Goal: Transaction & Acquisition: Book appointment/travel/reservation

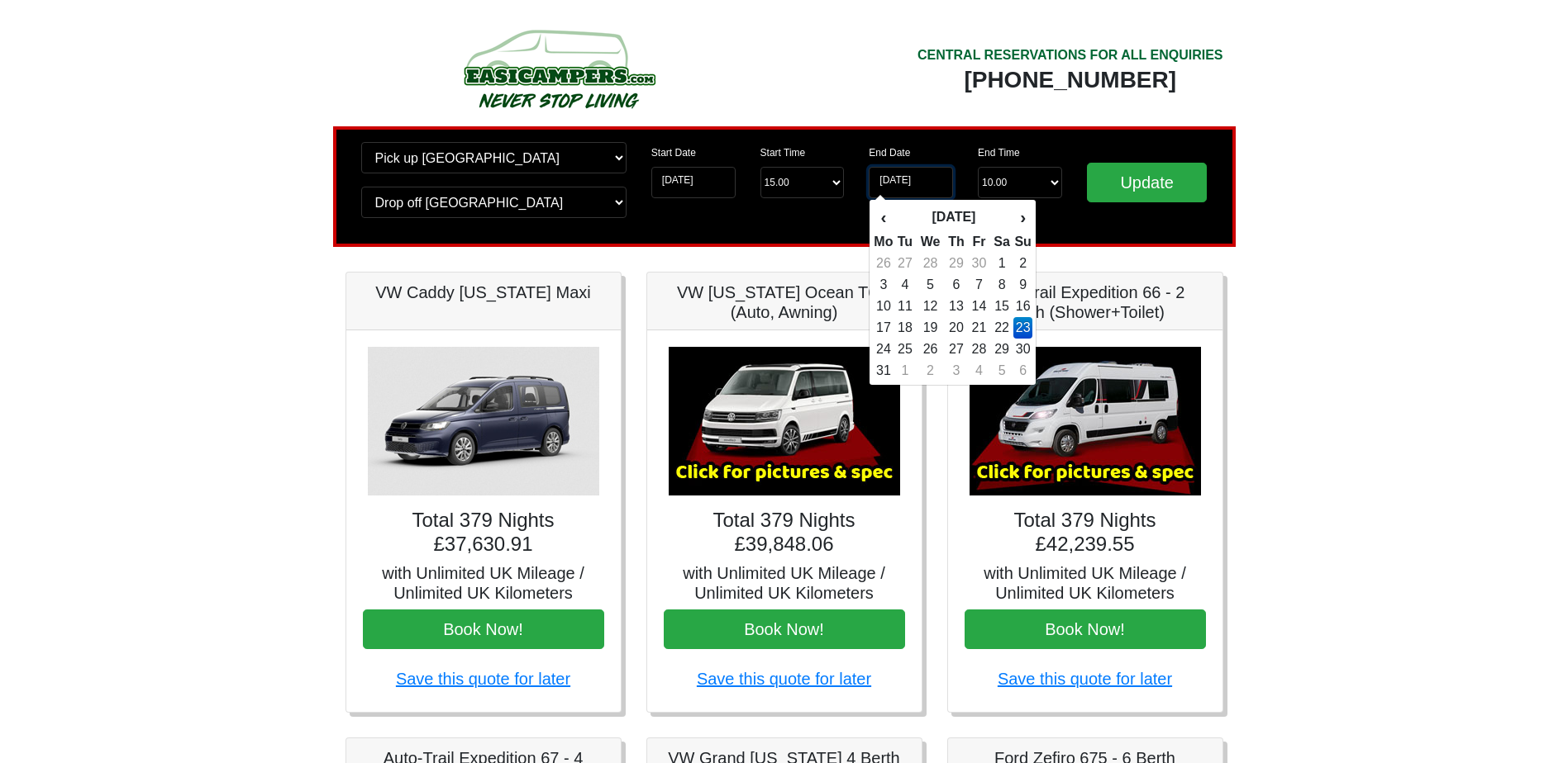
click at [907, 178] on input "23-05-2027" at bounding box center [911, 182] width 84 height 31
click at [888, 219] on th "‹" at bounding box center [882, 217] width 21 height 28
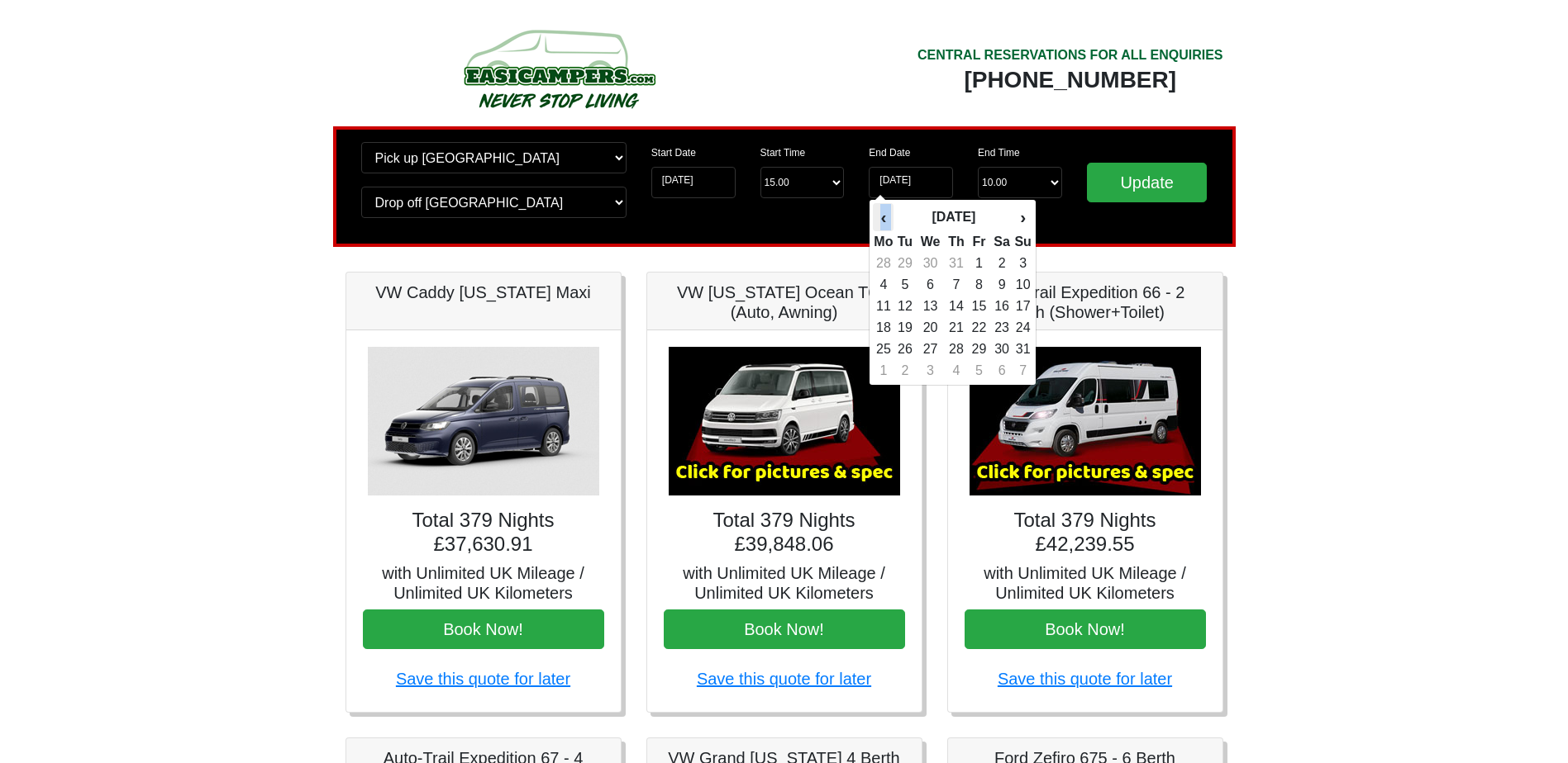
click at [888, 219] on th "‹" at bounding box center [882, 217] width 21 height 28
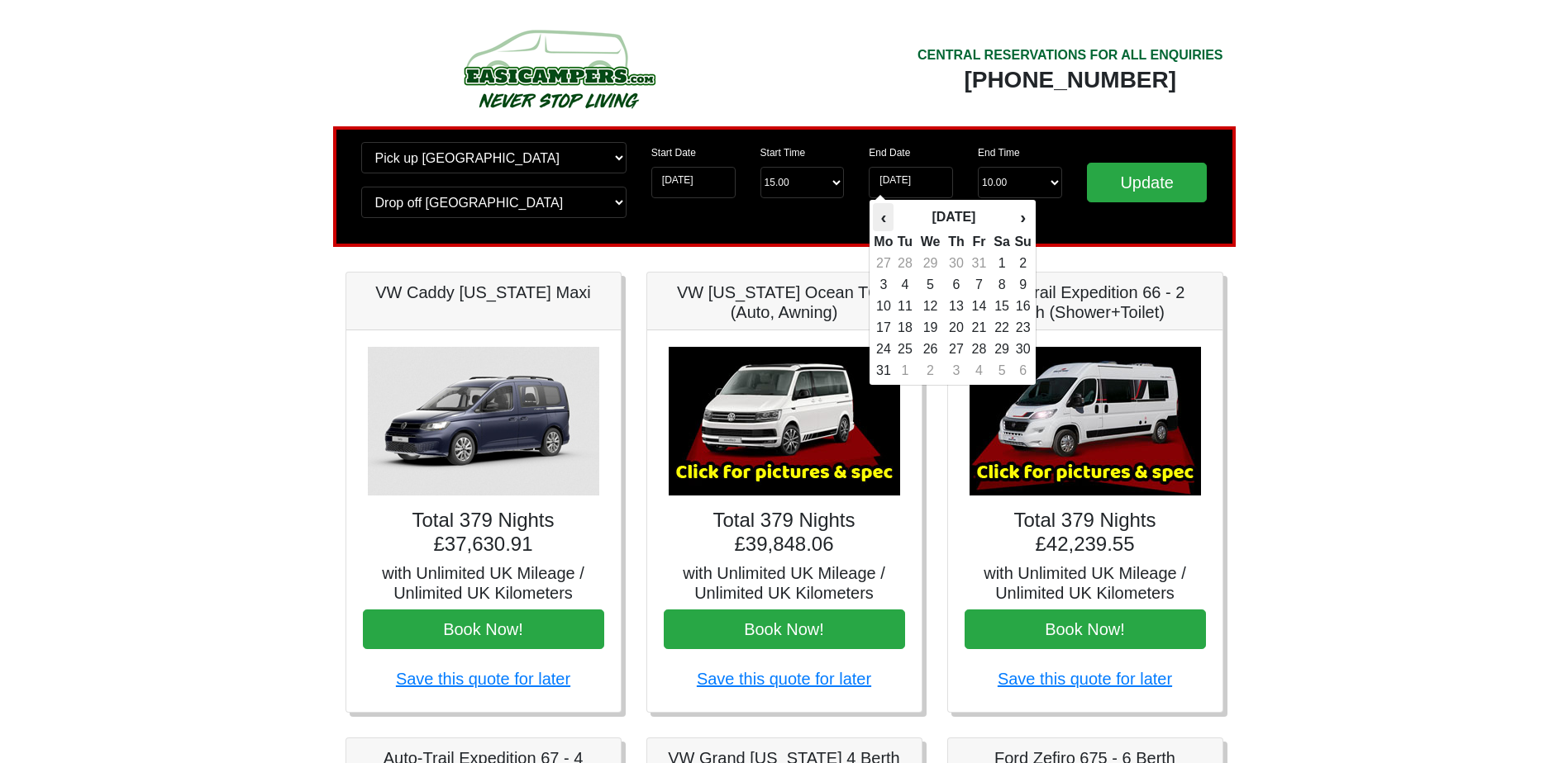
click at [888, 219] on th "‹" at bounding box center [882, 217] width 21 height 28
click at [1022, 215] on th "›" at bounding box center [1022, 217] width 19 height 28
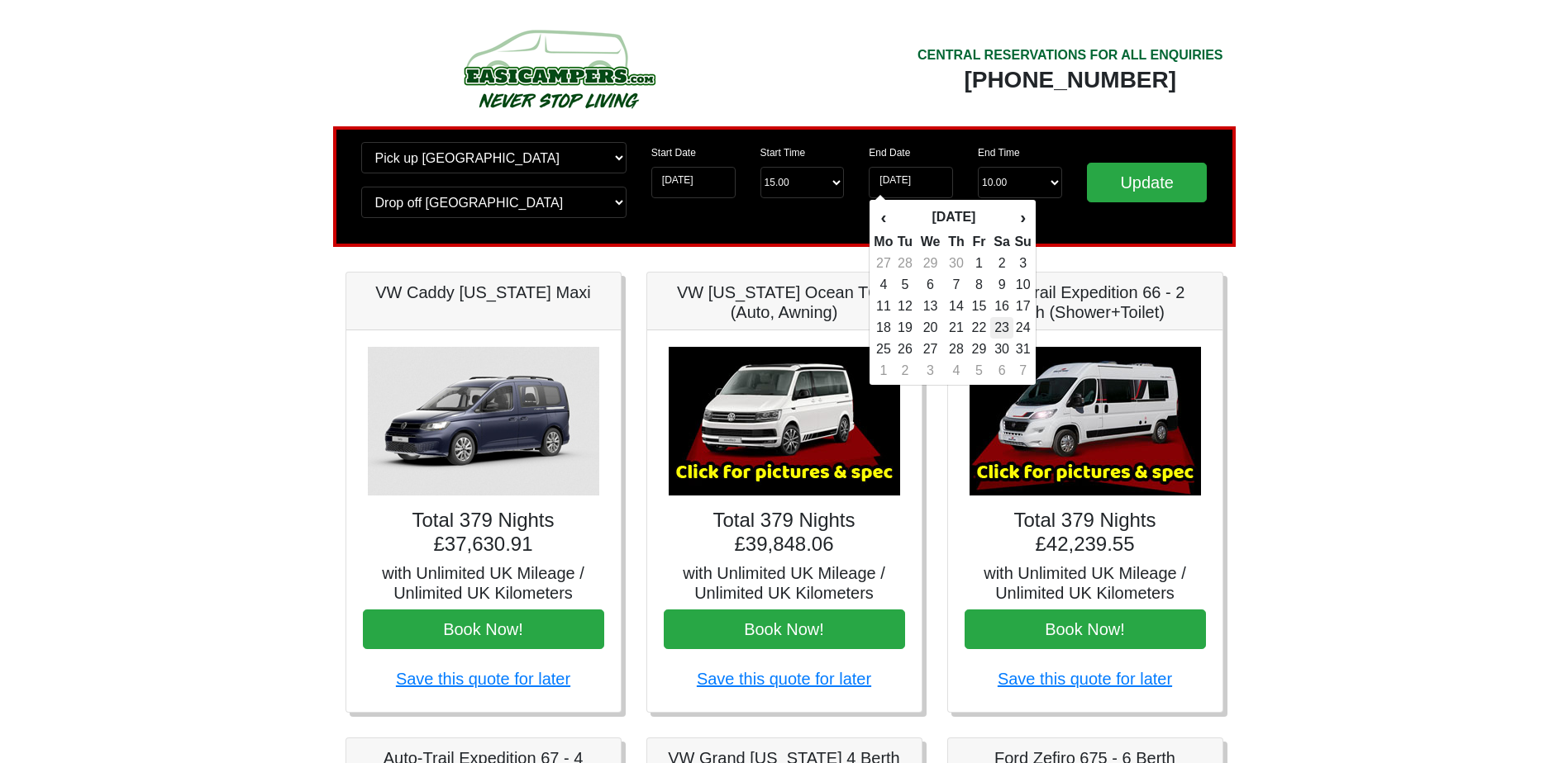
click at [1005, 329] on td "23" at bounding box center [1002, 328] width 24 height 22
type input "23-05-2026"
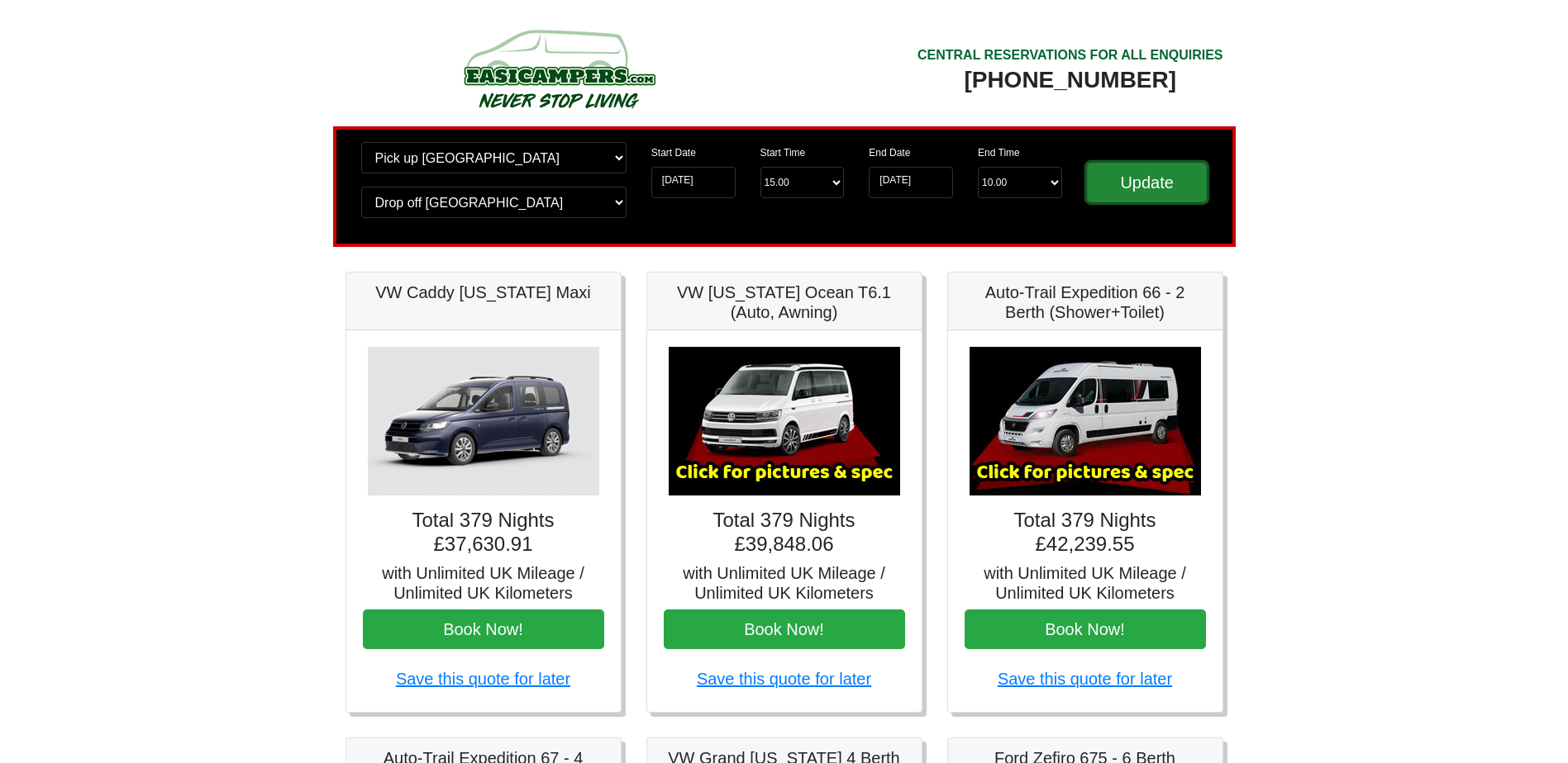
click at [1123, 194] on input "Update" at bounding box center [1147, 182] width 121 height 39
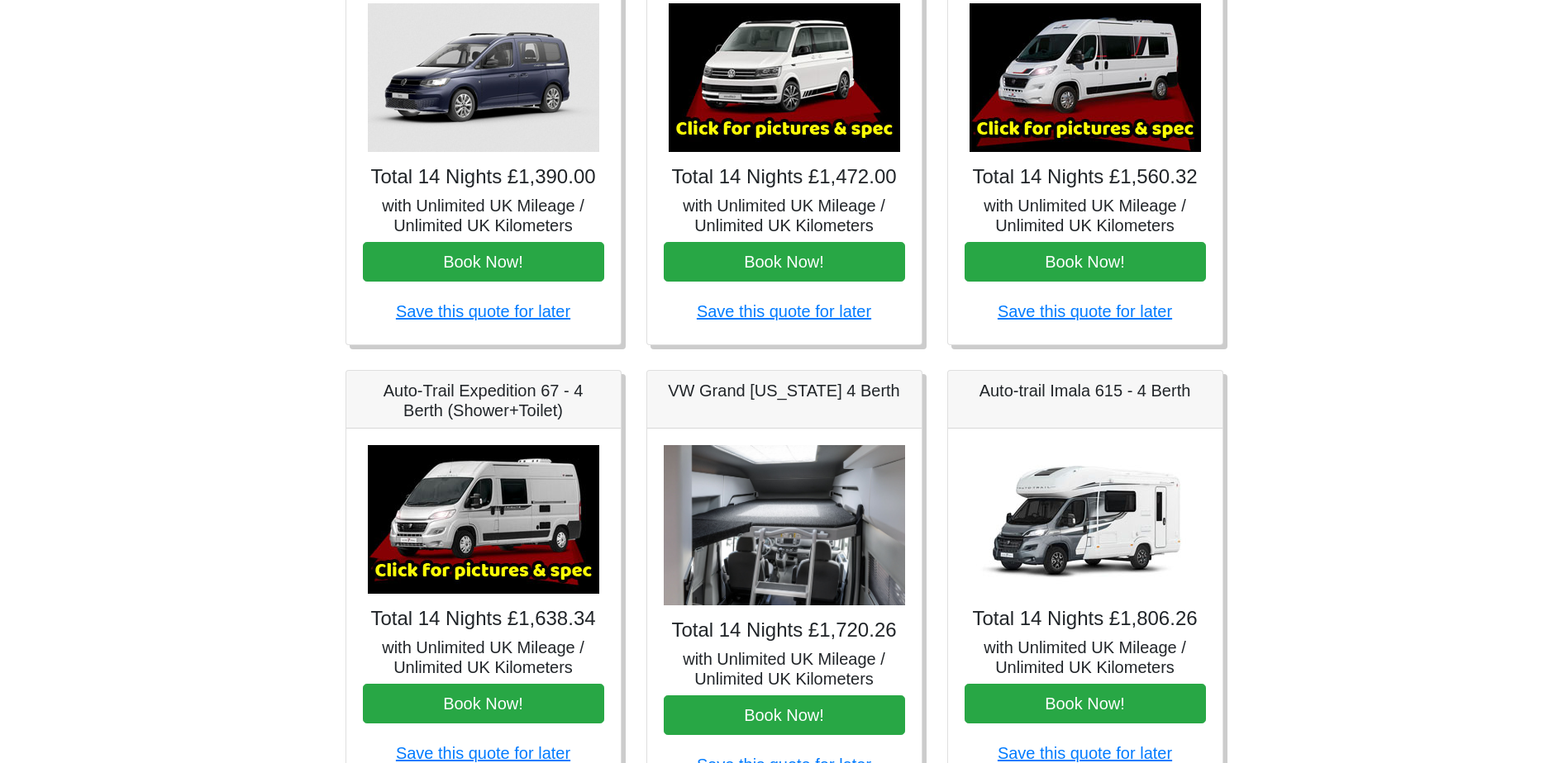
scroll to position [248, 0]
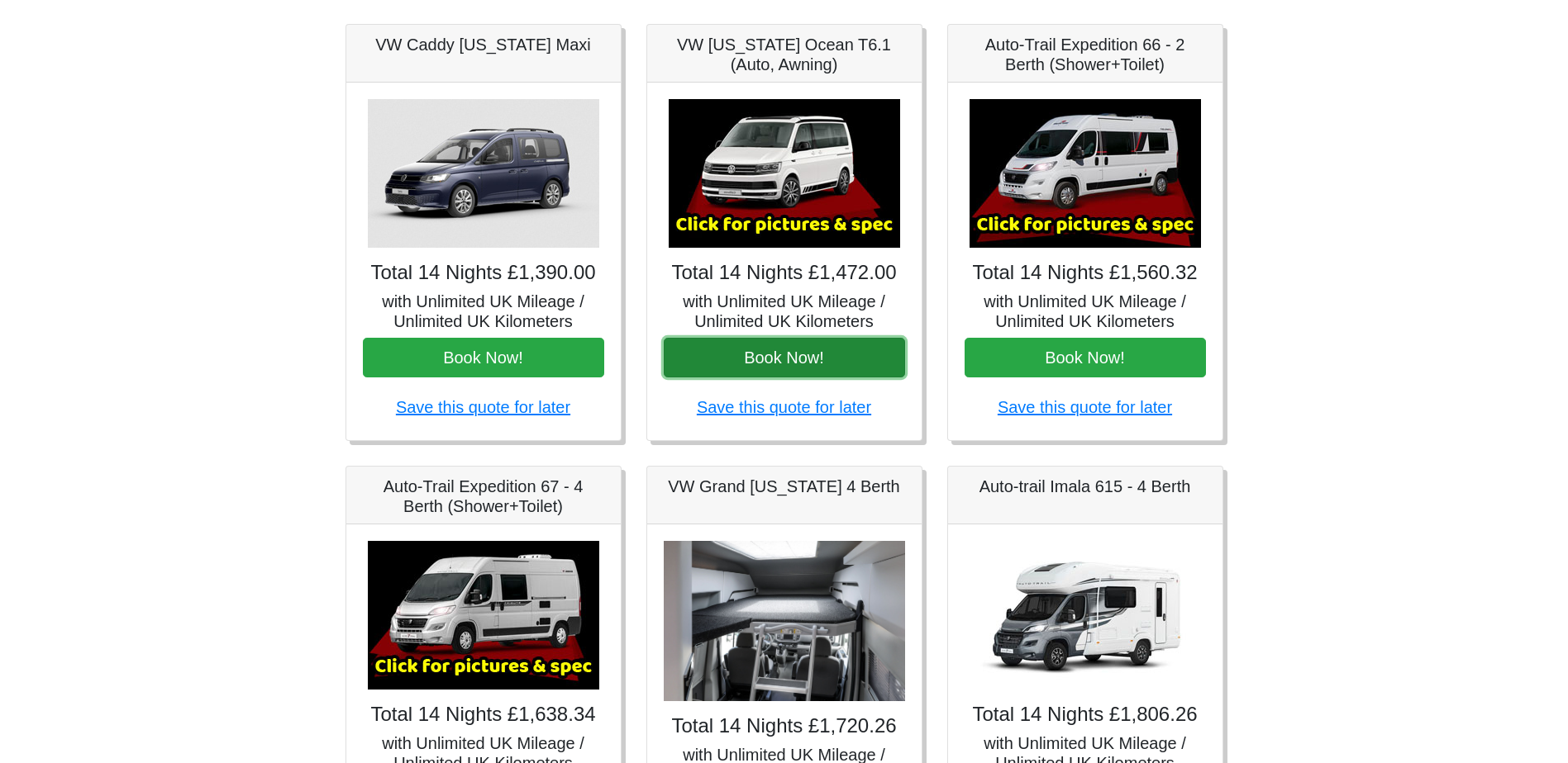
click at [798, 355] on button "Book Now!" at bounding box center [784, 357] width 241 height 39
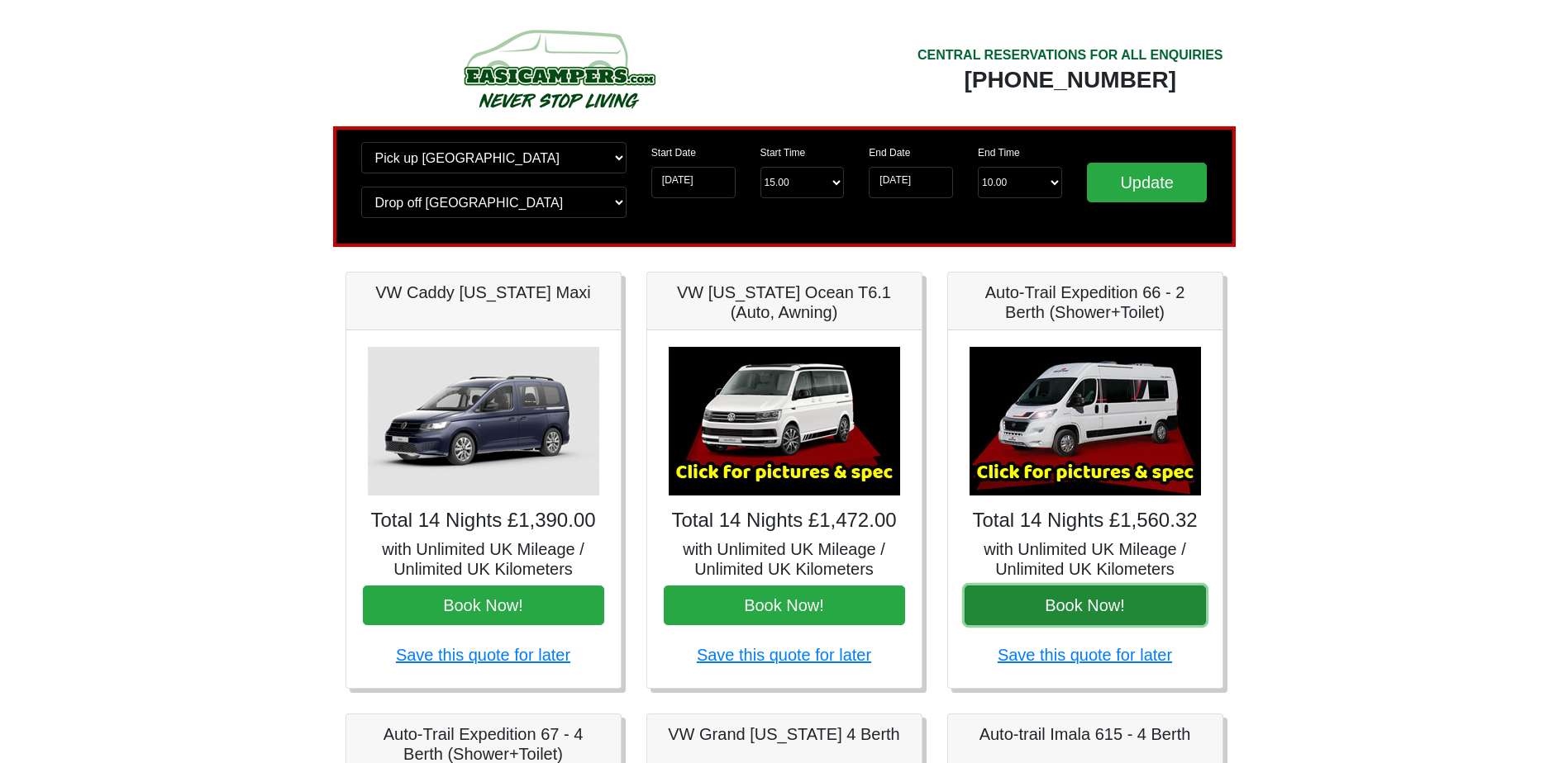
click at [1066, 597] on button "Book Now!" at bounding box center [1085, 605] width 241 height 39
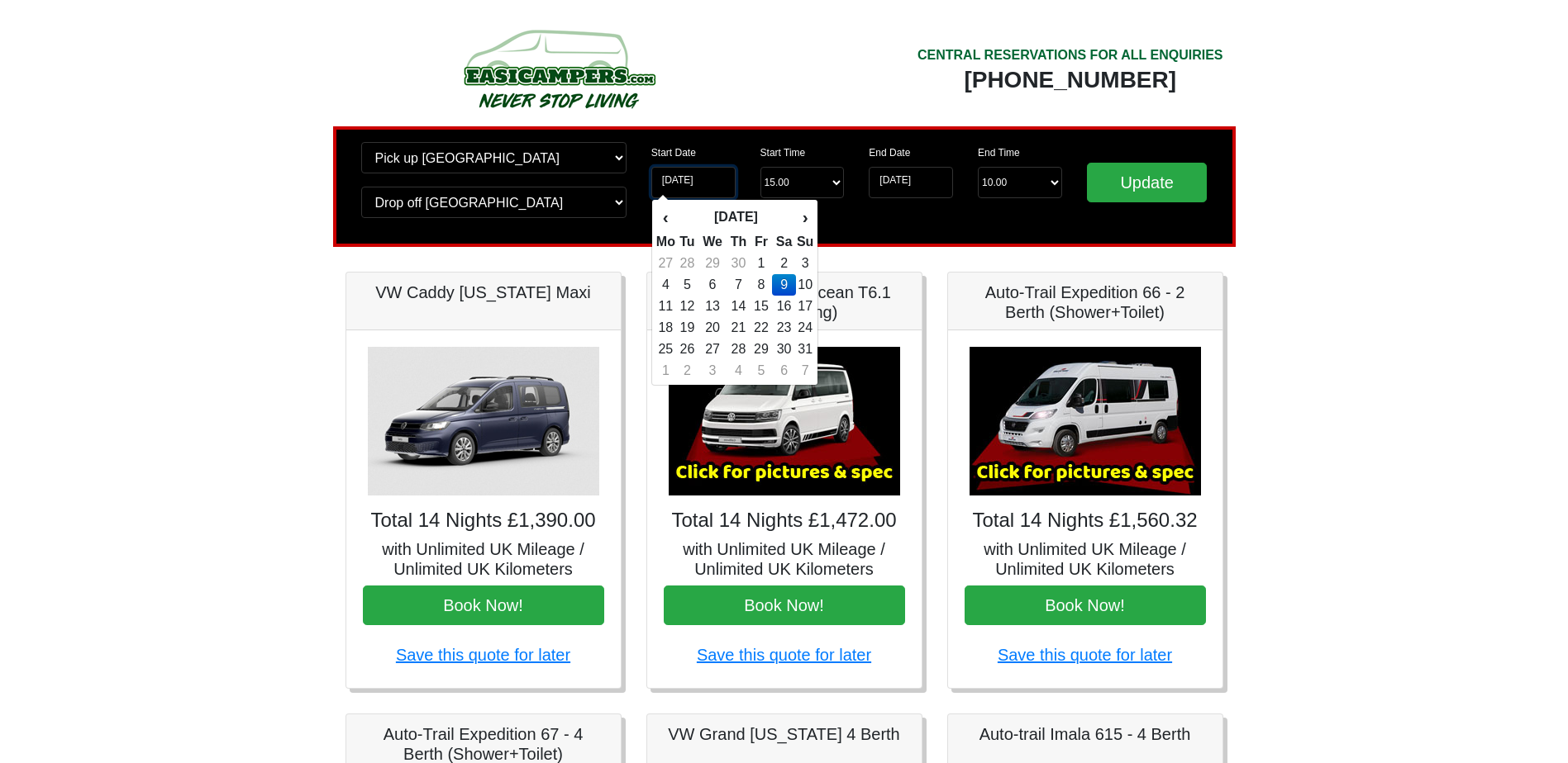
click at [678, 178] on input "09-05-2026" at bounding box center [694, 182] width 84 height 31
click at [802, 284] on td "10" at bounding box center [805, 285] width 19 height 22
type input "10-05-2026"
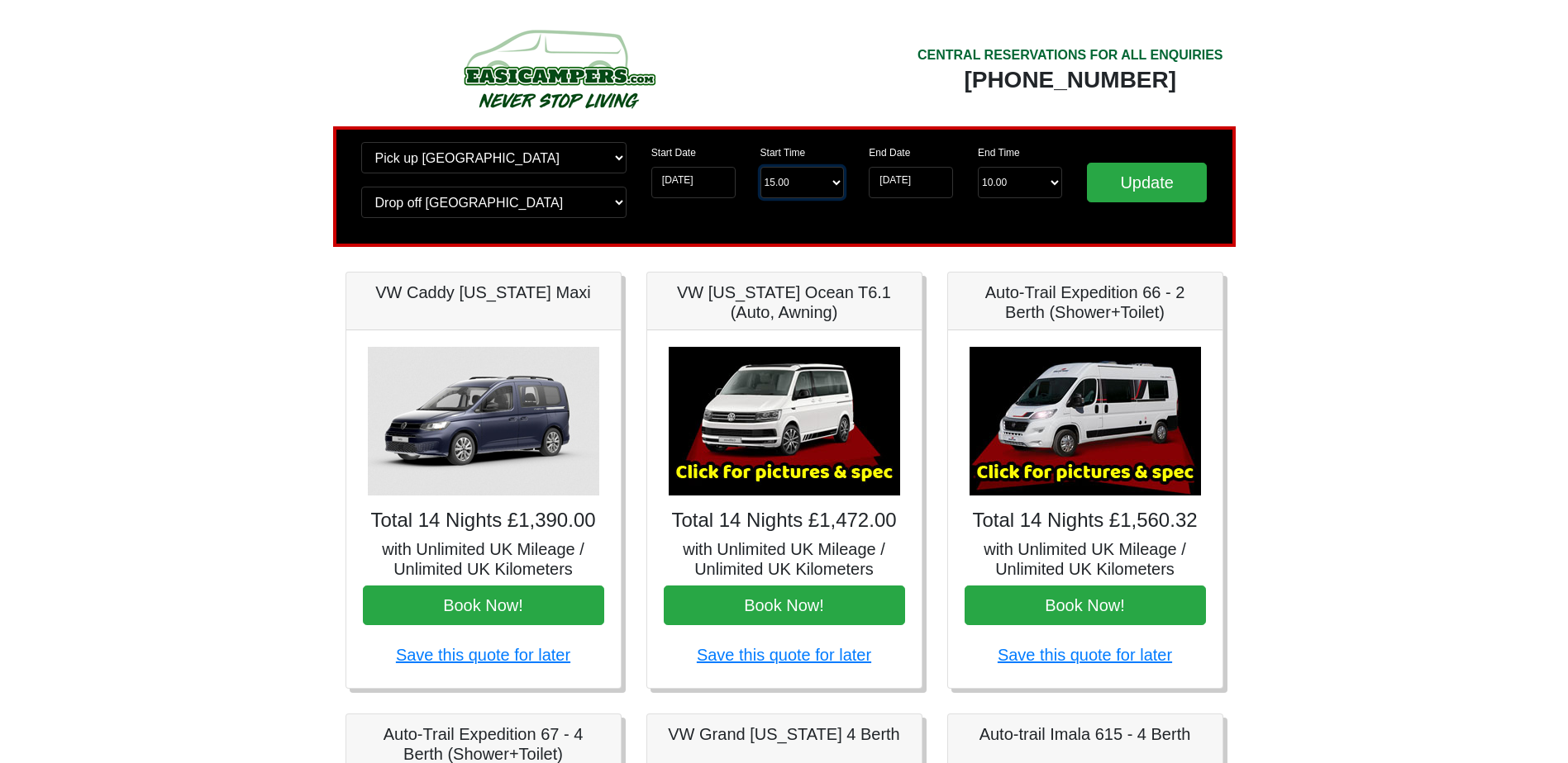
click at [829, 185] on select "Start Time 15.00 -------- 11.00 am (Saturday & Sunday Only) 12.00 pm (Saturday)…" at bounding box center [803, 182] width 84 height 31
click at [934, 185] on input "23-05-2026" at bounding box center [911, 182] width 84 height 31
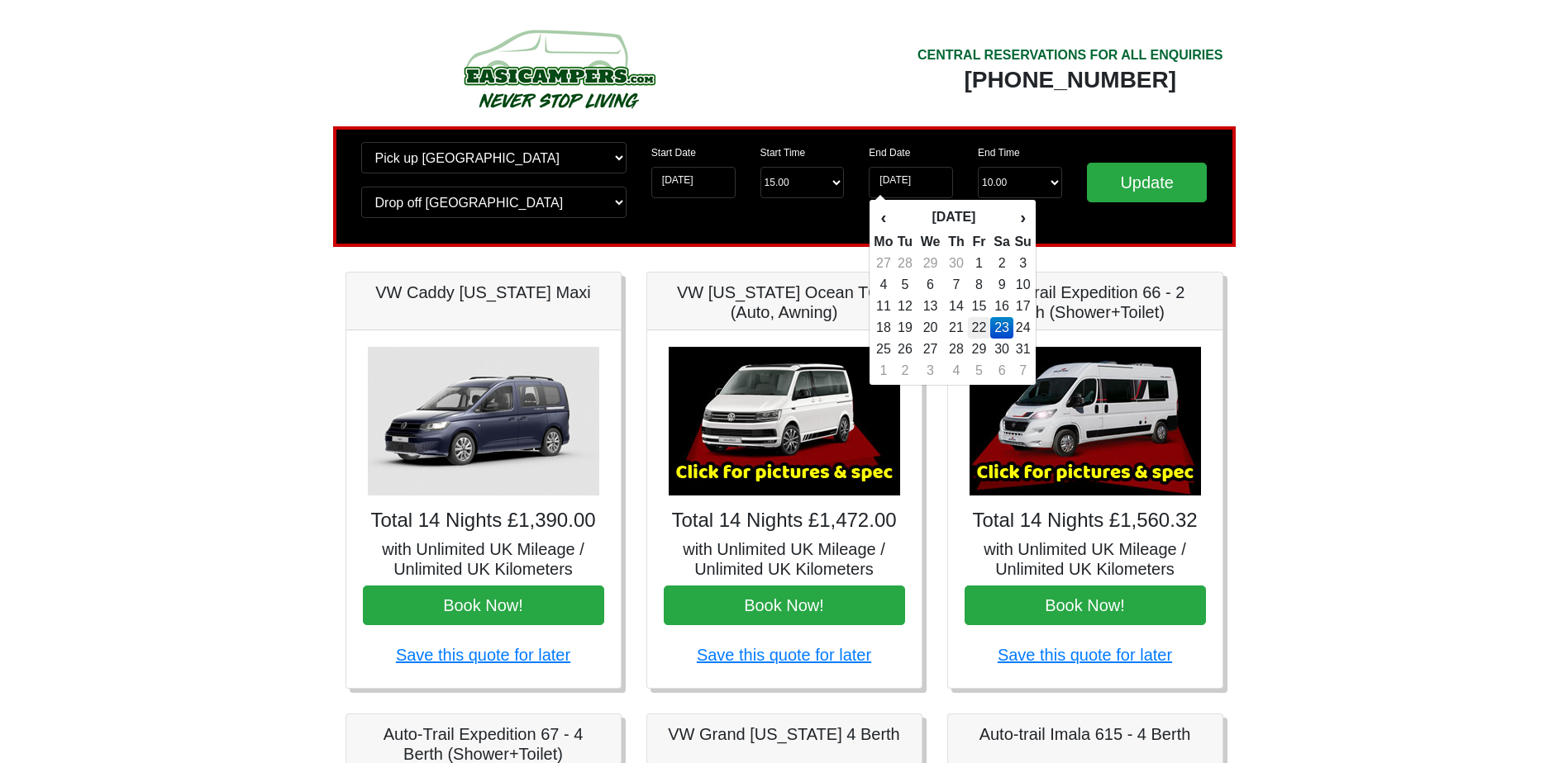
click at [980, 328] on td "22" at bounding box center [978, 328] width 23 height 22
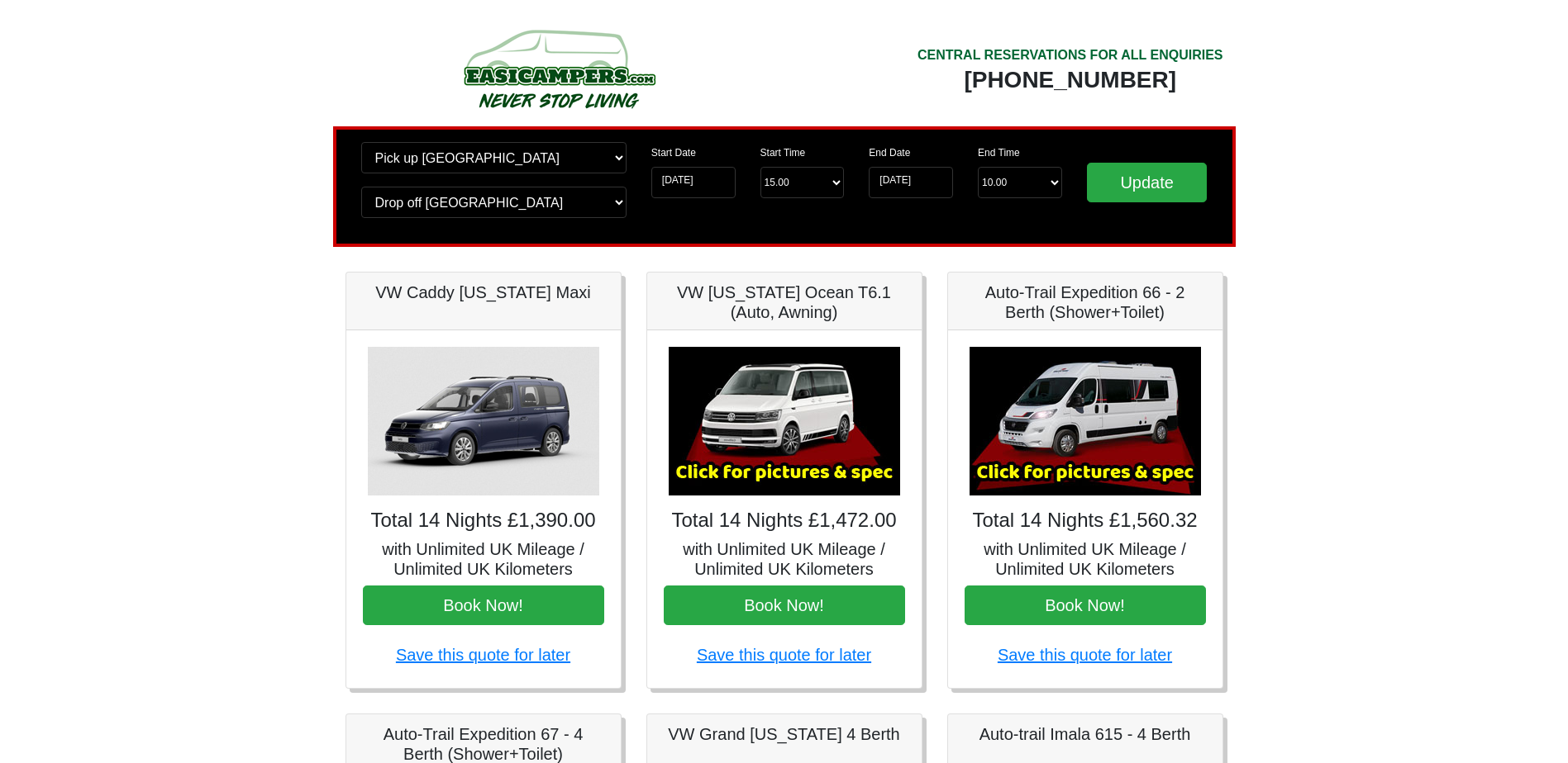
type input "22-05-2026"
click at [1122, 178] on input "Update" at bounding box center [1147, 182] width 121 height 39
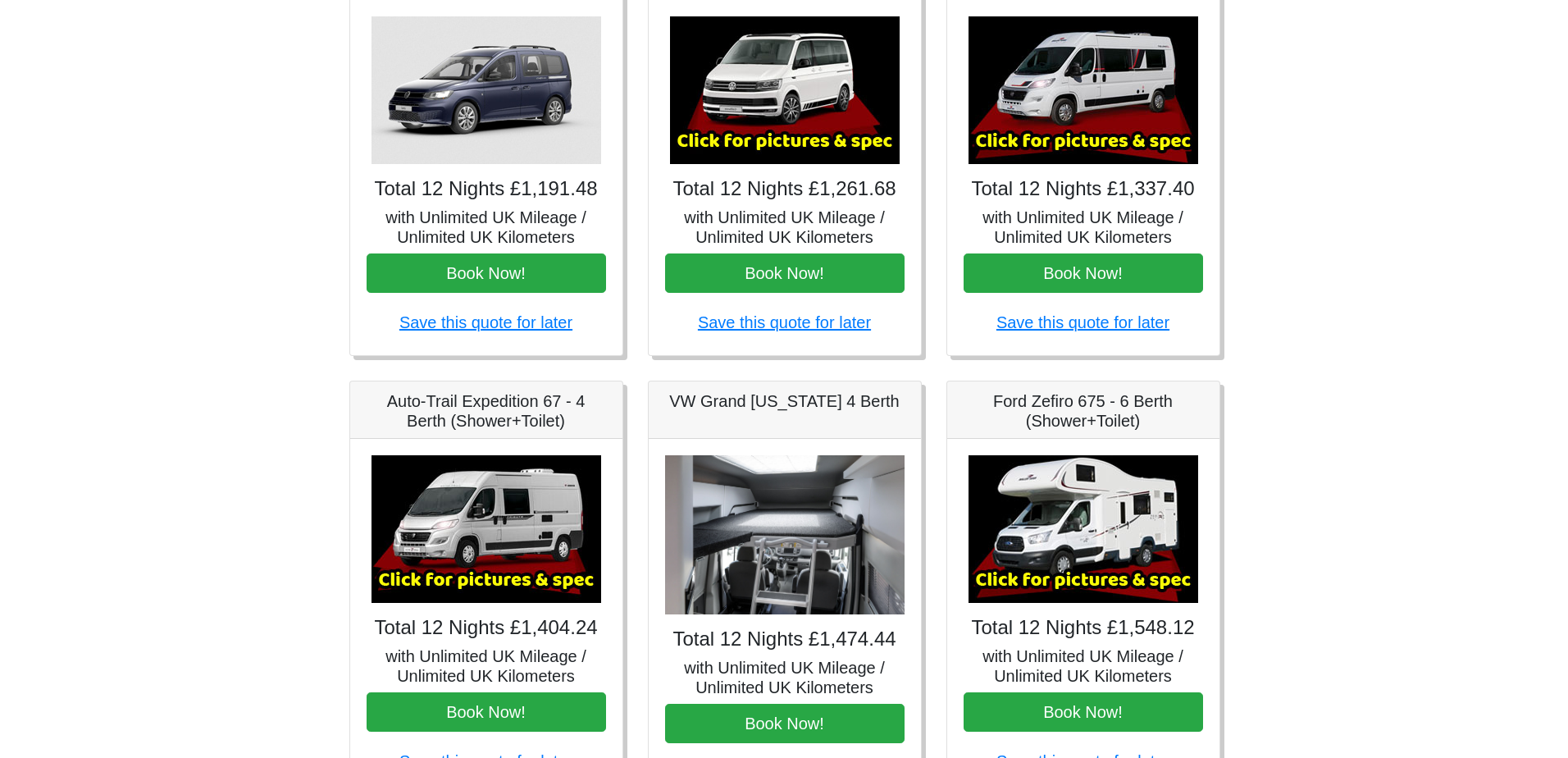
scroll to position [410, 0]
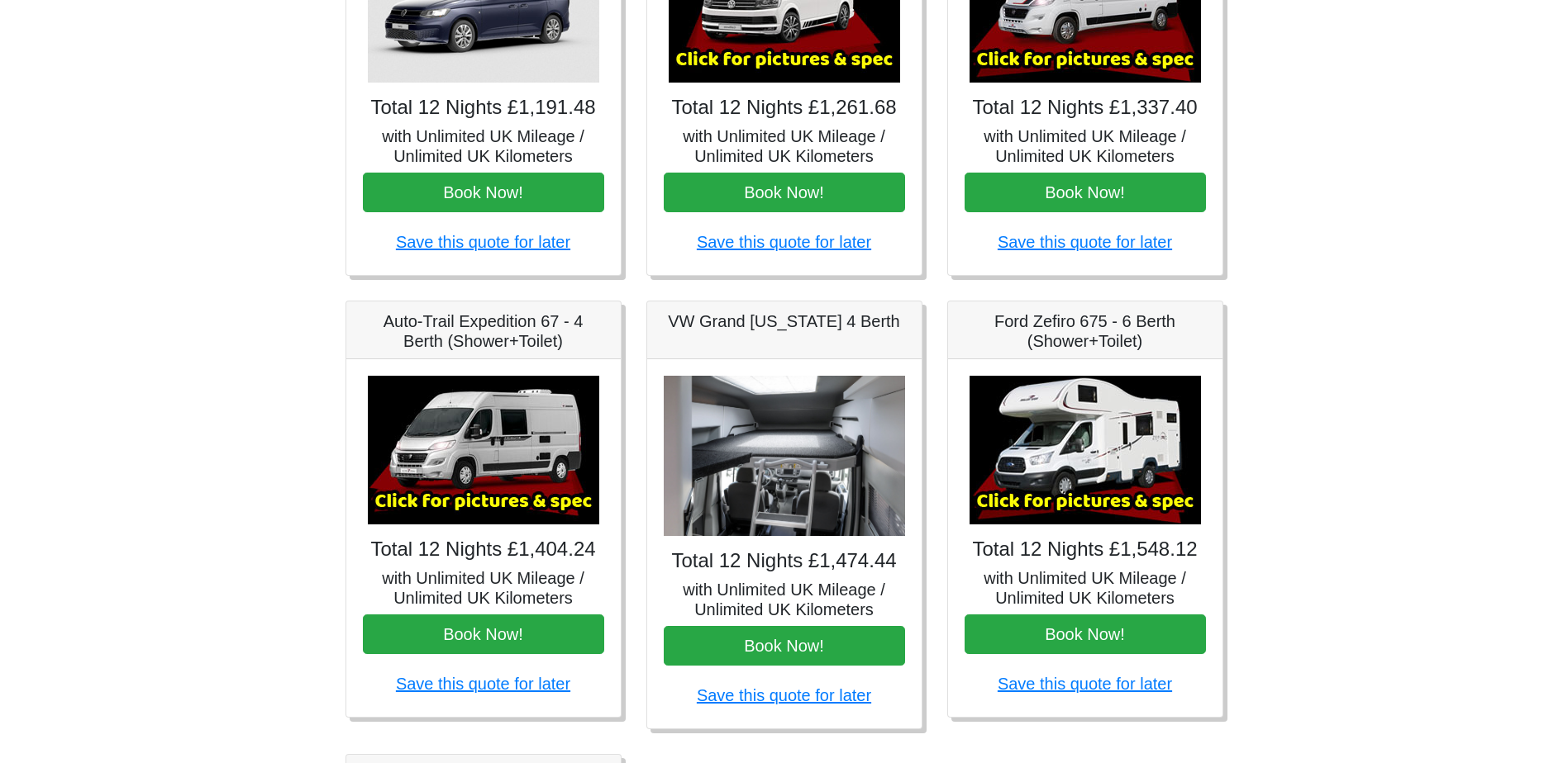
click at [467, 501] on img at bounding box center [484, 450] width 232 height 149
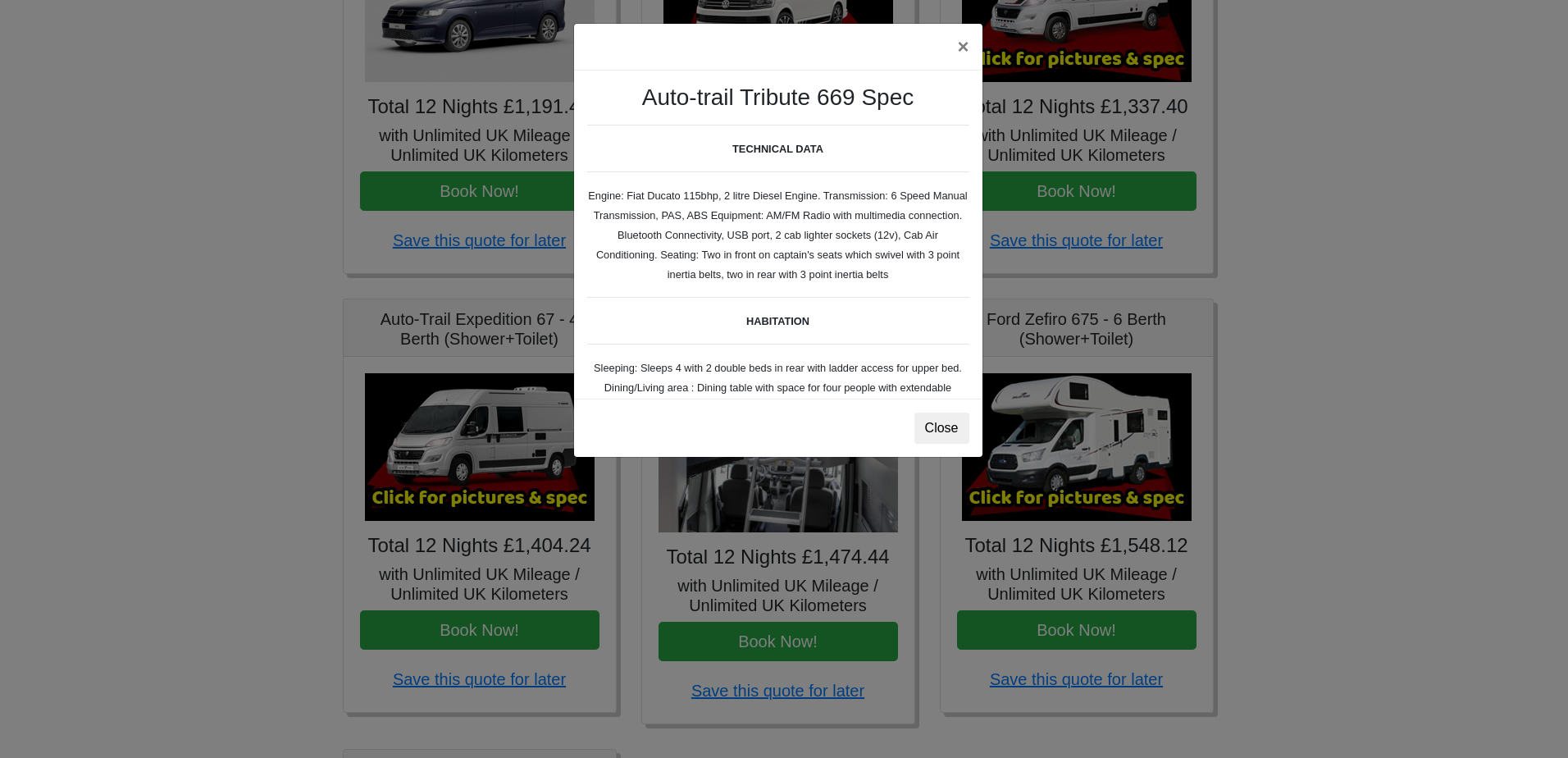
click at [273, 480] on div "× Auto-trail Tribute 669 Spec TECHNICAL DATA Engine: Fiat Ducato 115bhp, 2 litr…" at bounding box center [784, 379] width 1568 height 758
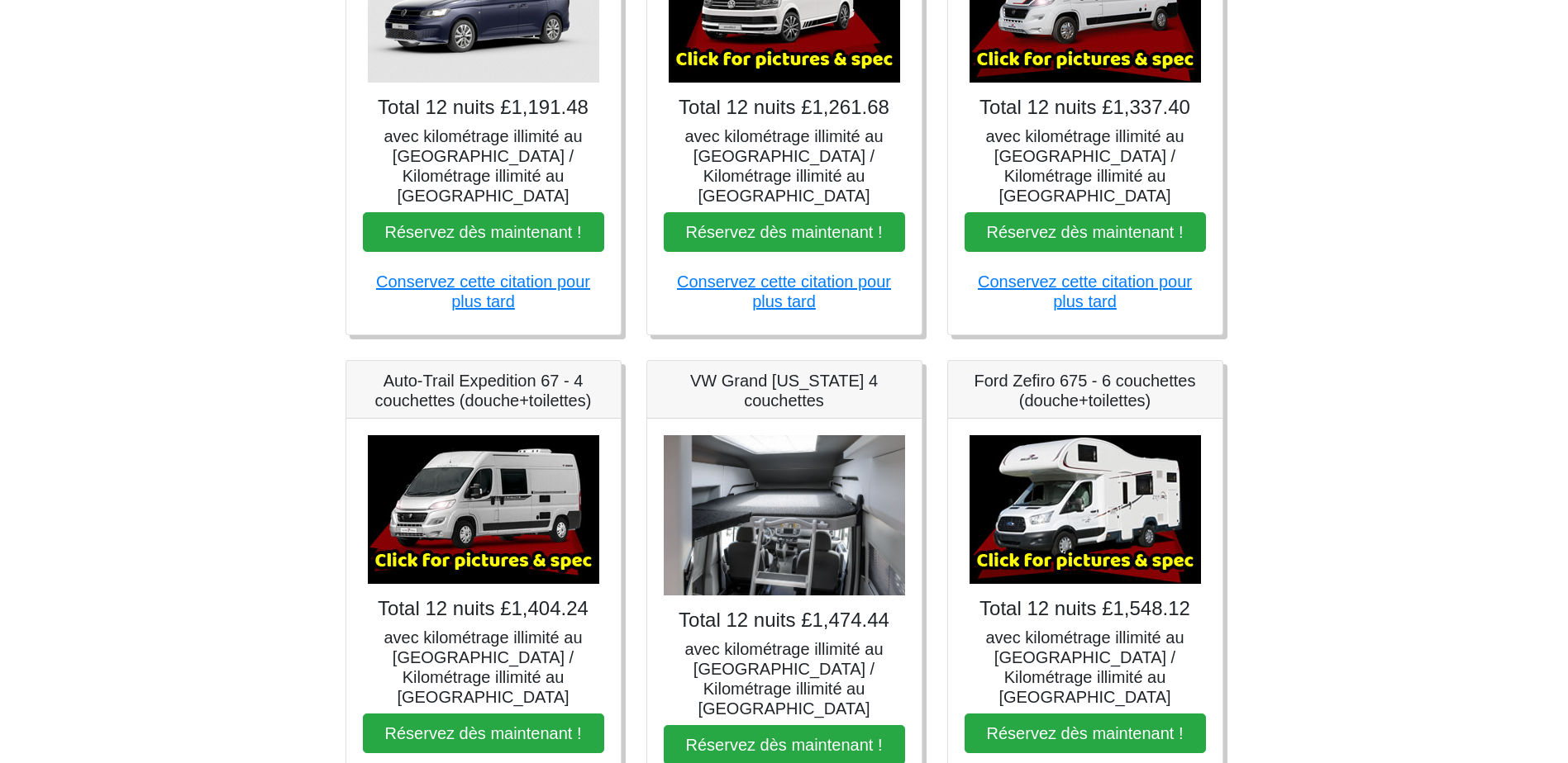
click at [388, 547] on img at bounding box center [484, 510] width 232 height 149
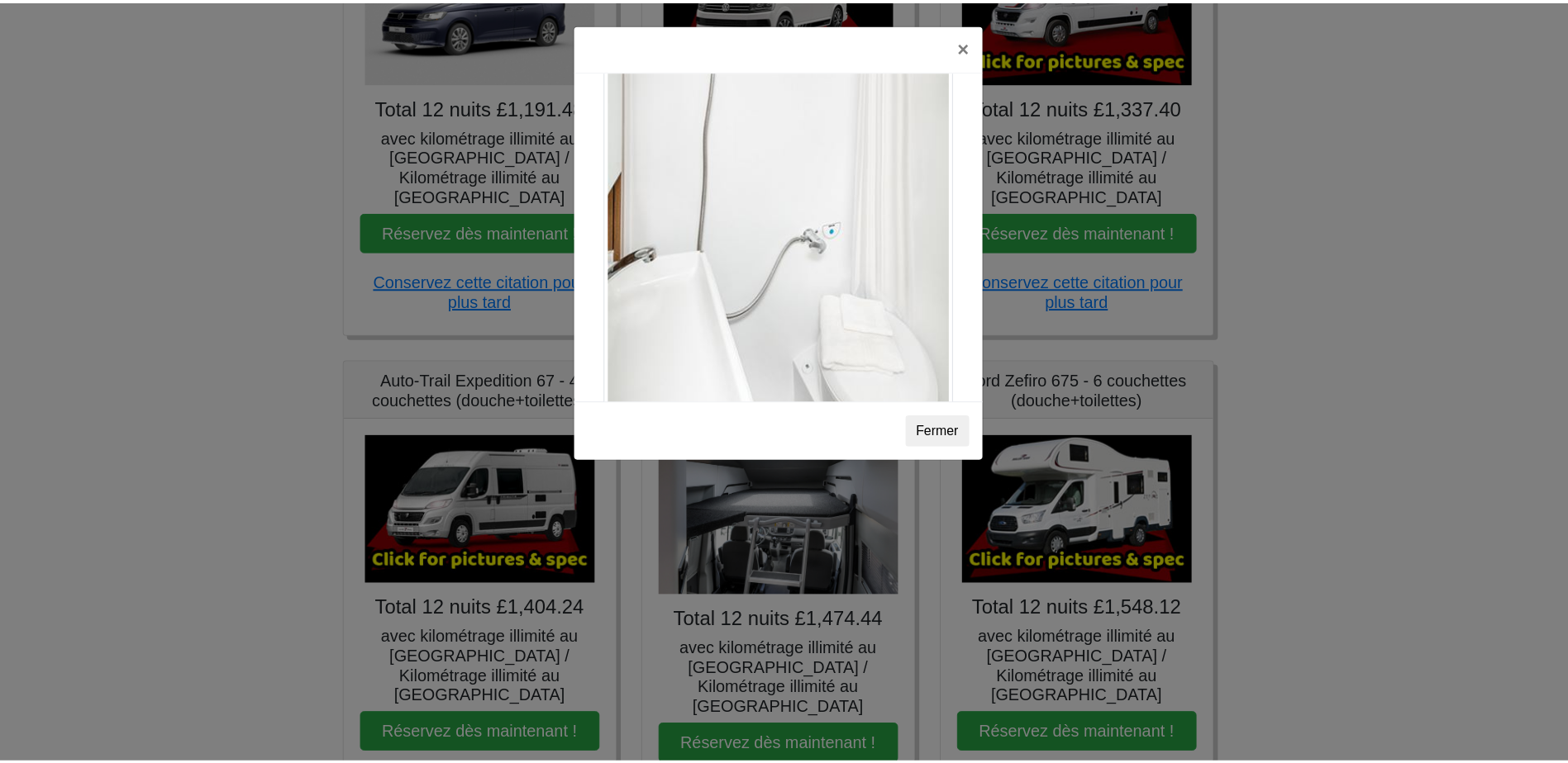
scroll to position [2363, 0]
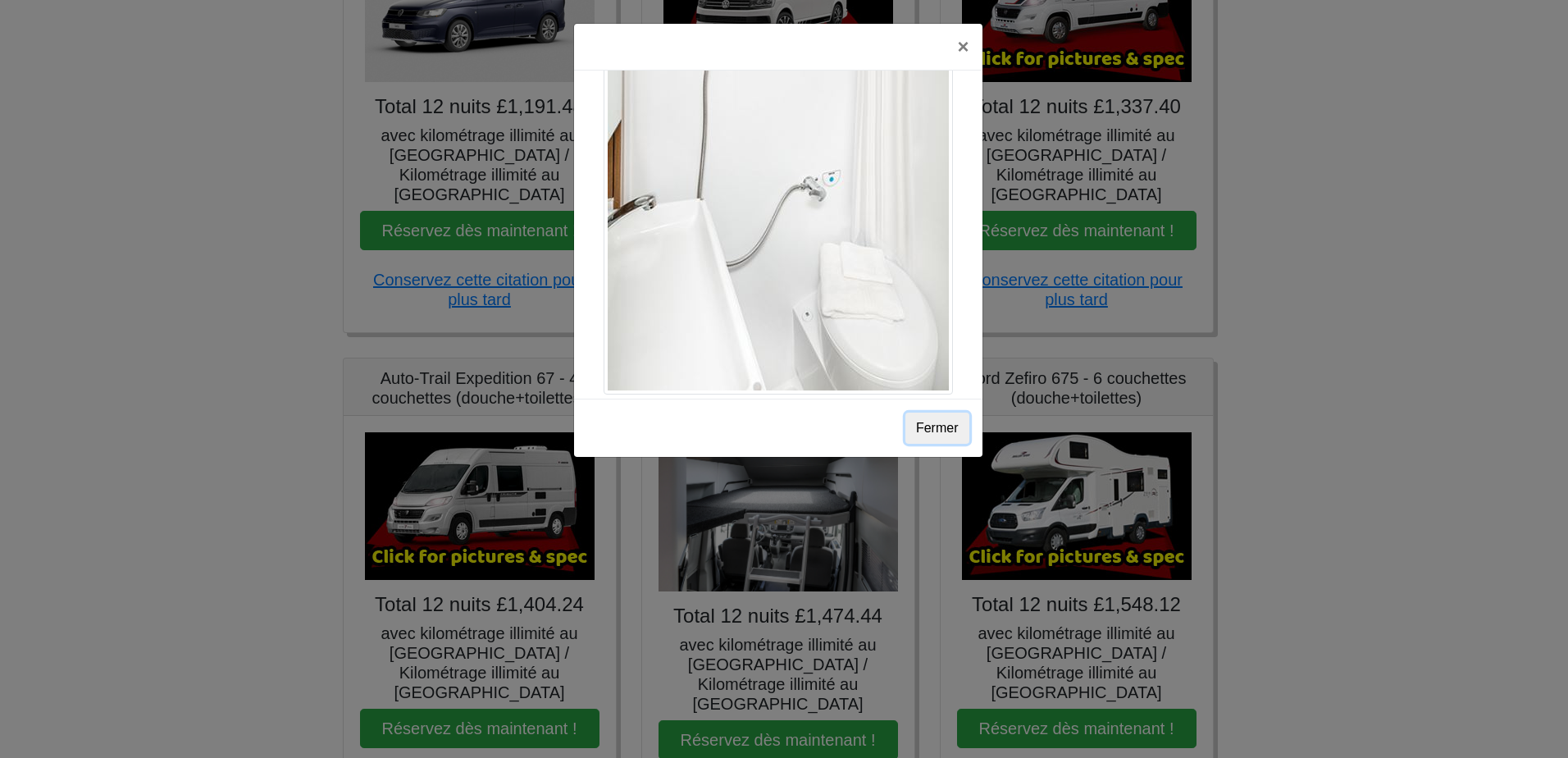
click at [918, 429] on button "Fermer" at bounding box center [938, 429] width 64 height 31
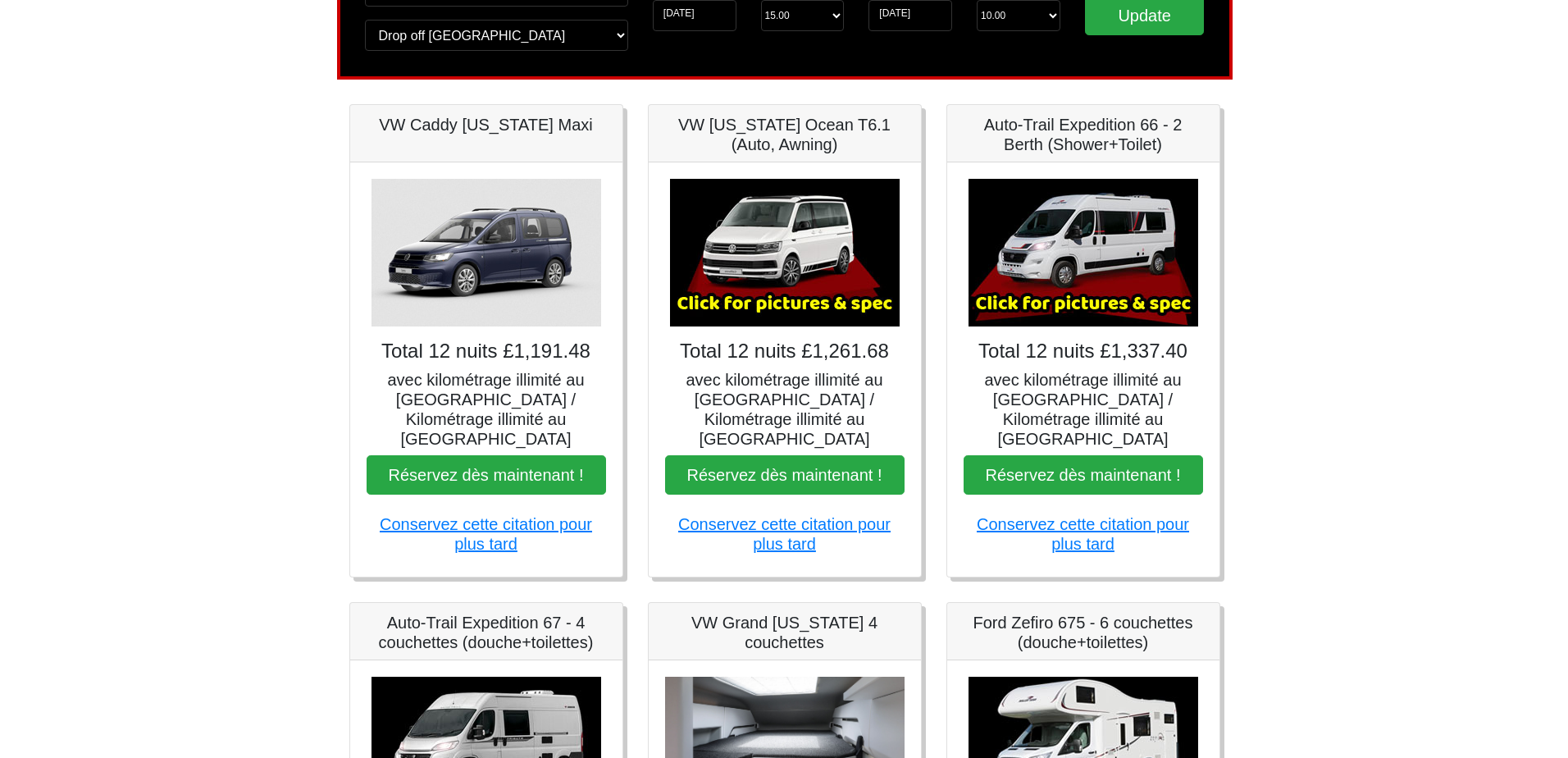
scroll to position [164, 0]
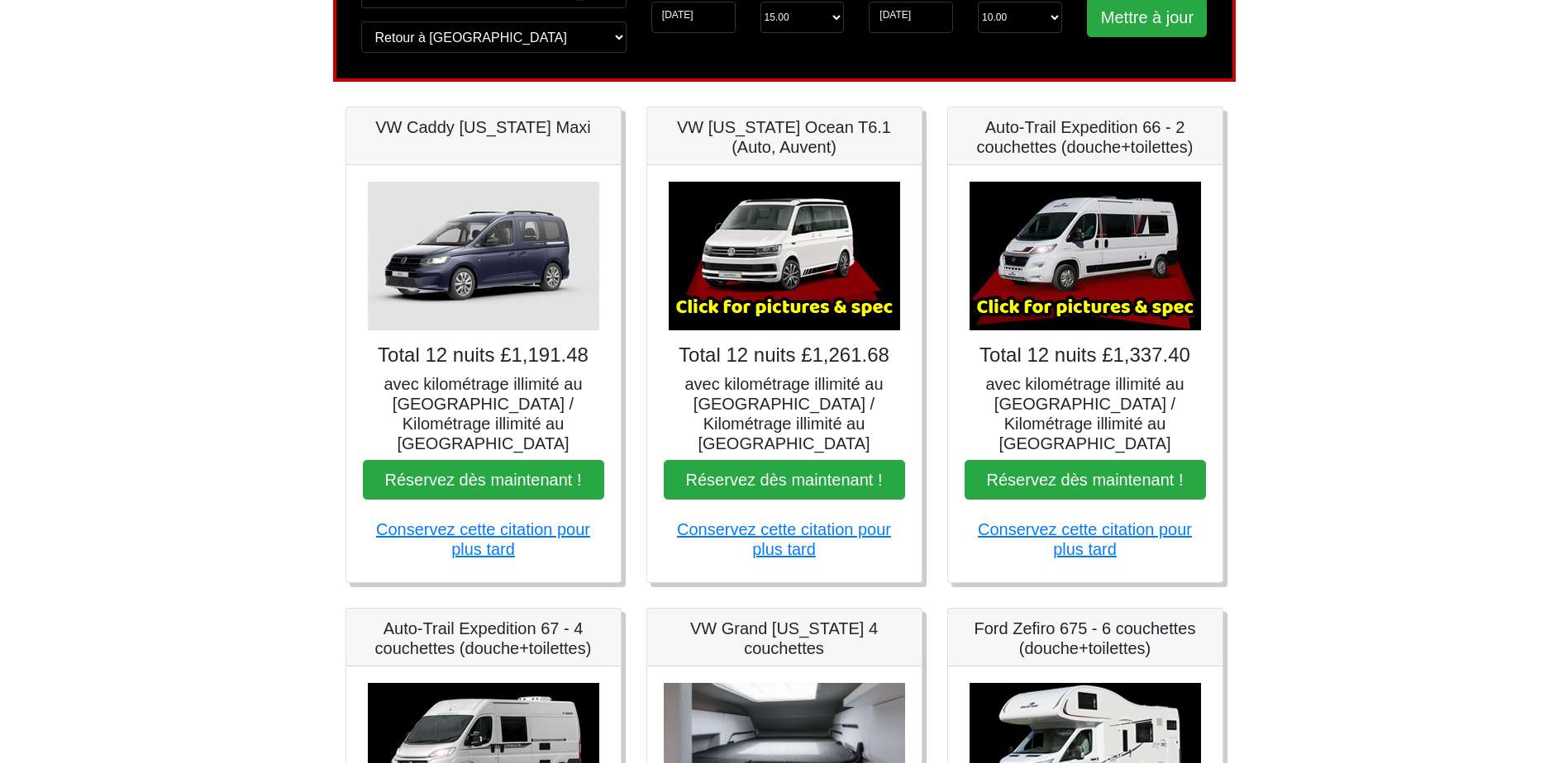
click at [1100, 299] on img at bounding box center [1085, 256] width 232 height 149
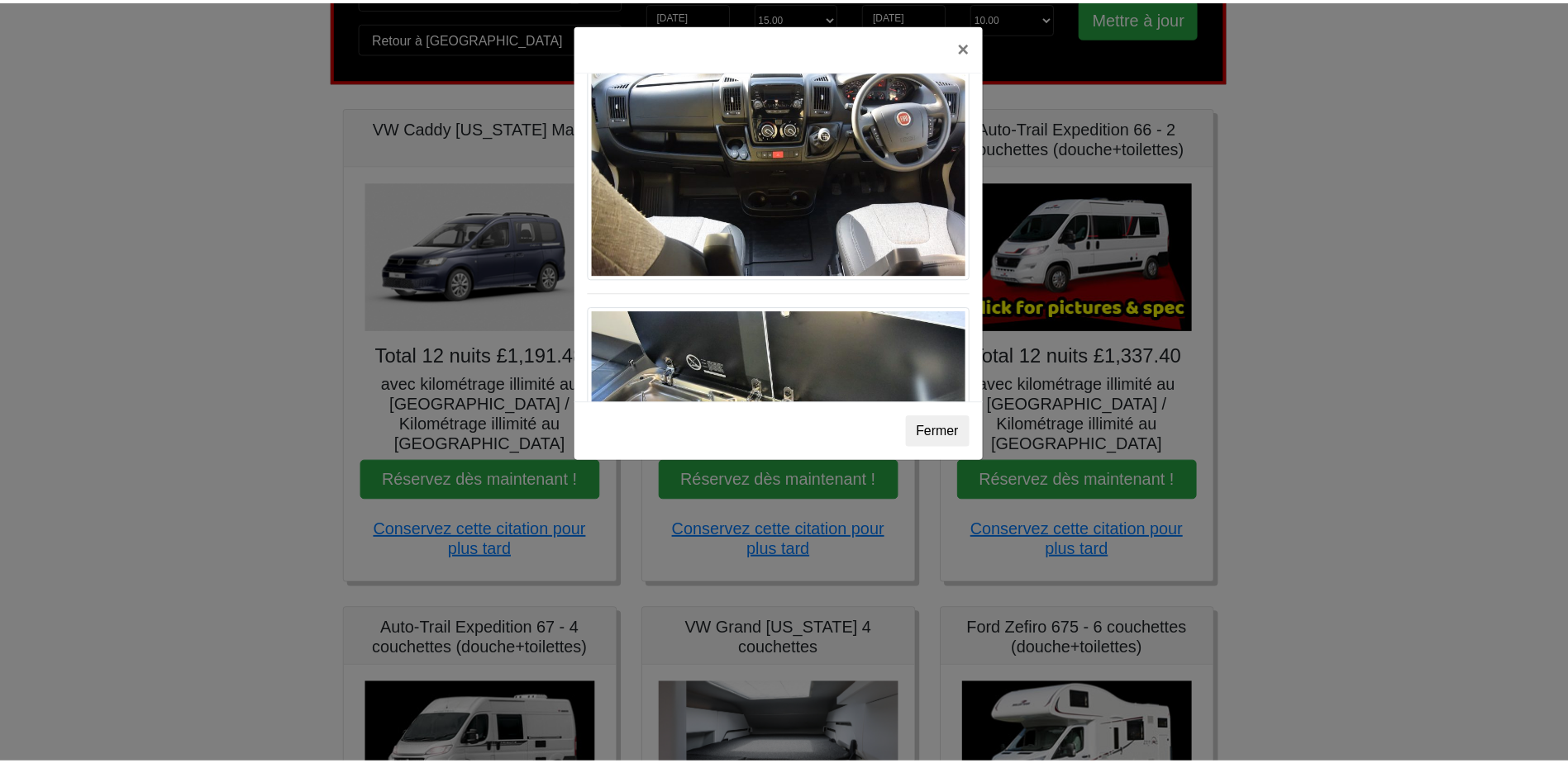
scroll to position [1817, 0]
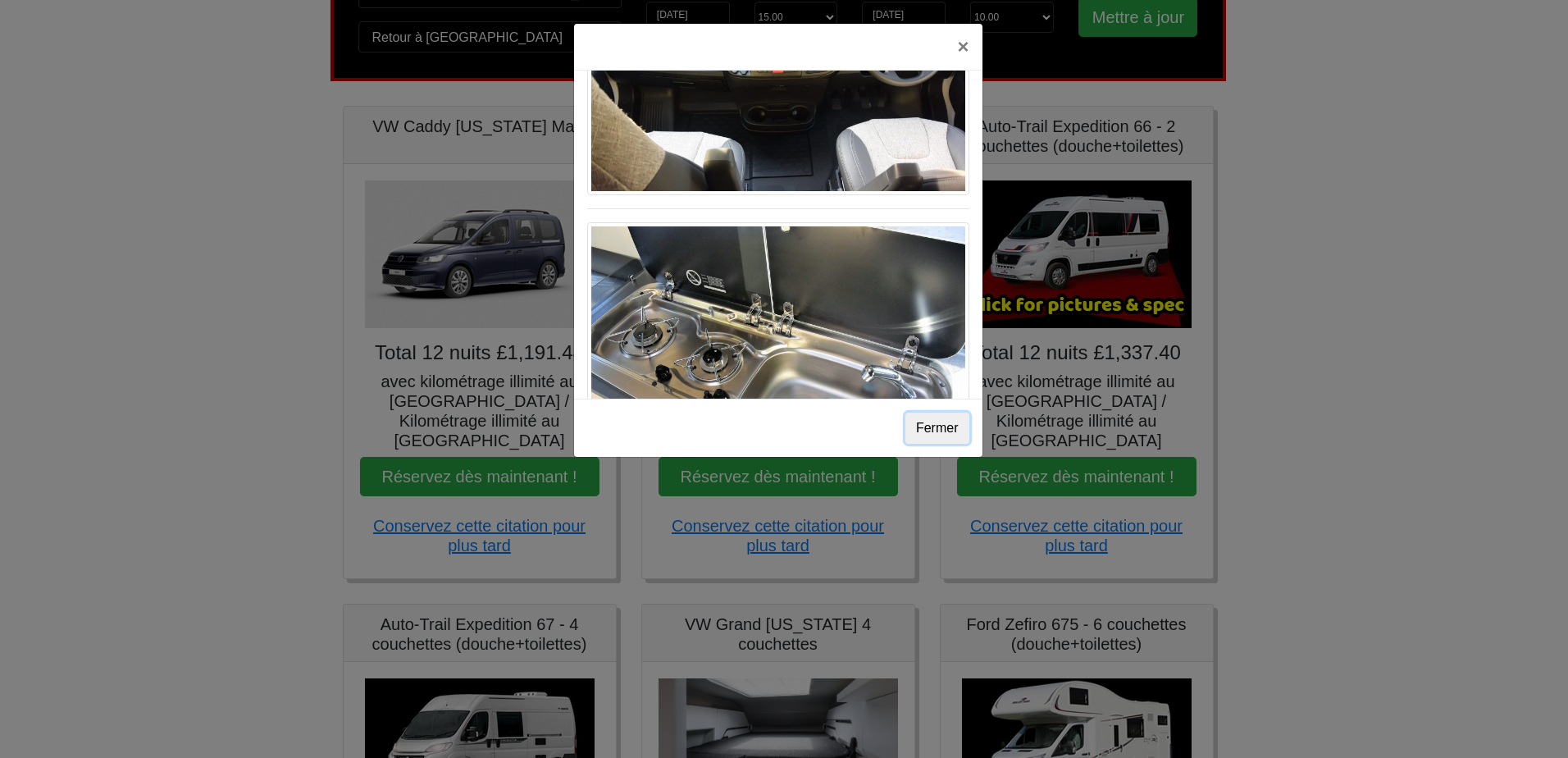
click at [948, 429] on button "Fermer" at bounding box center [938, 429] width 64 height 31
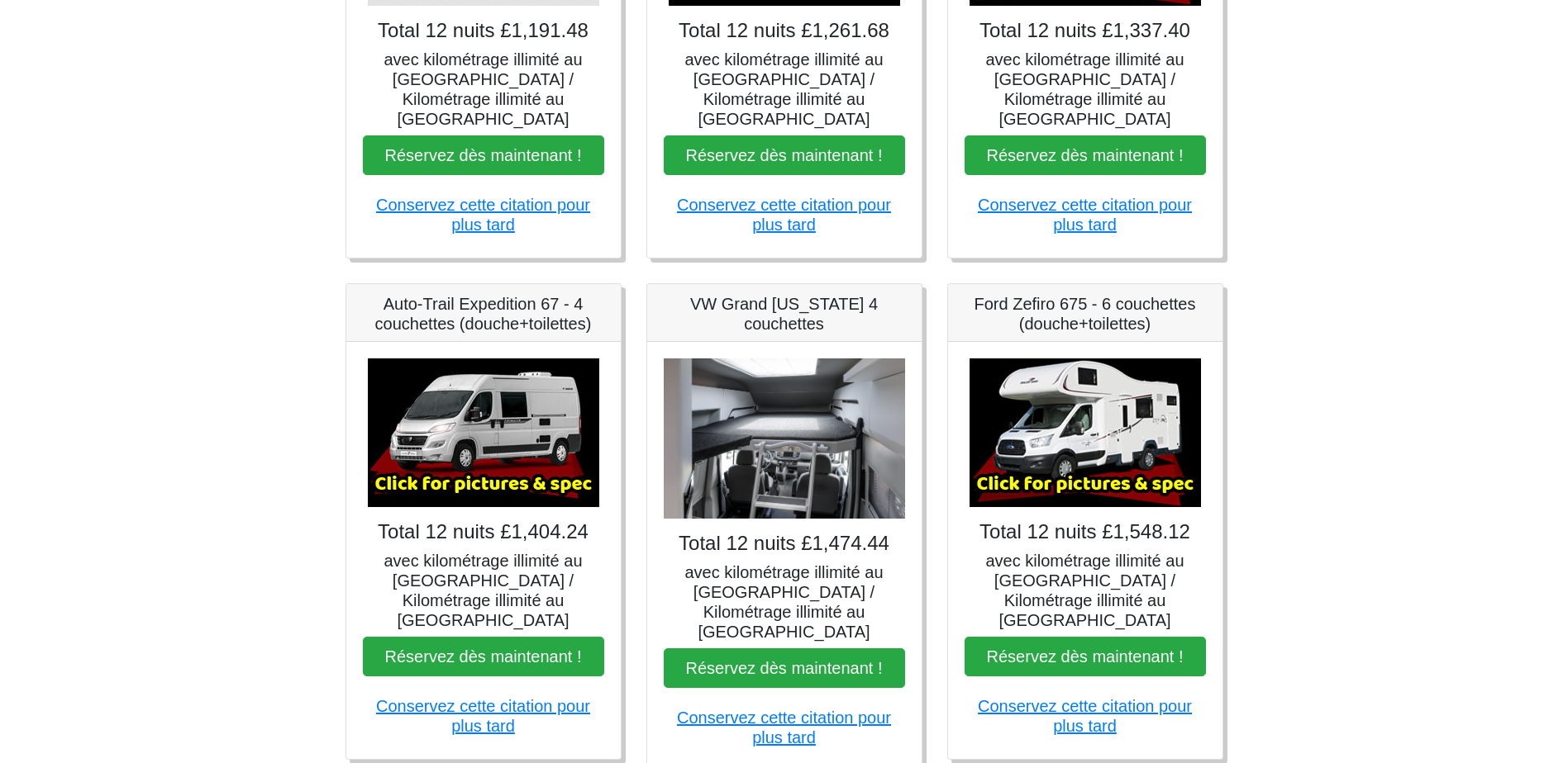
scroll to position [495, 0]
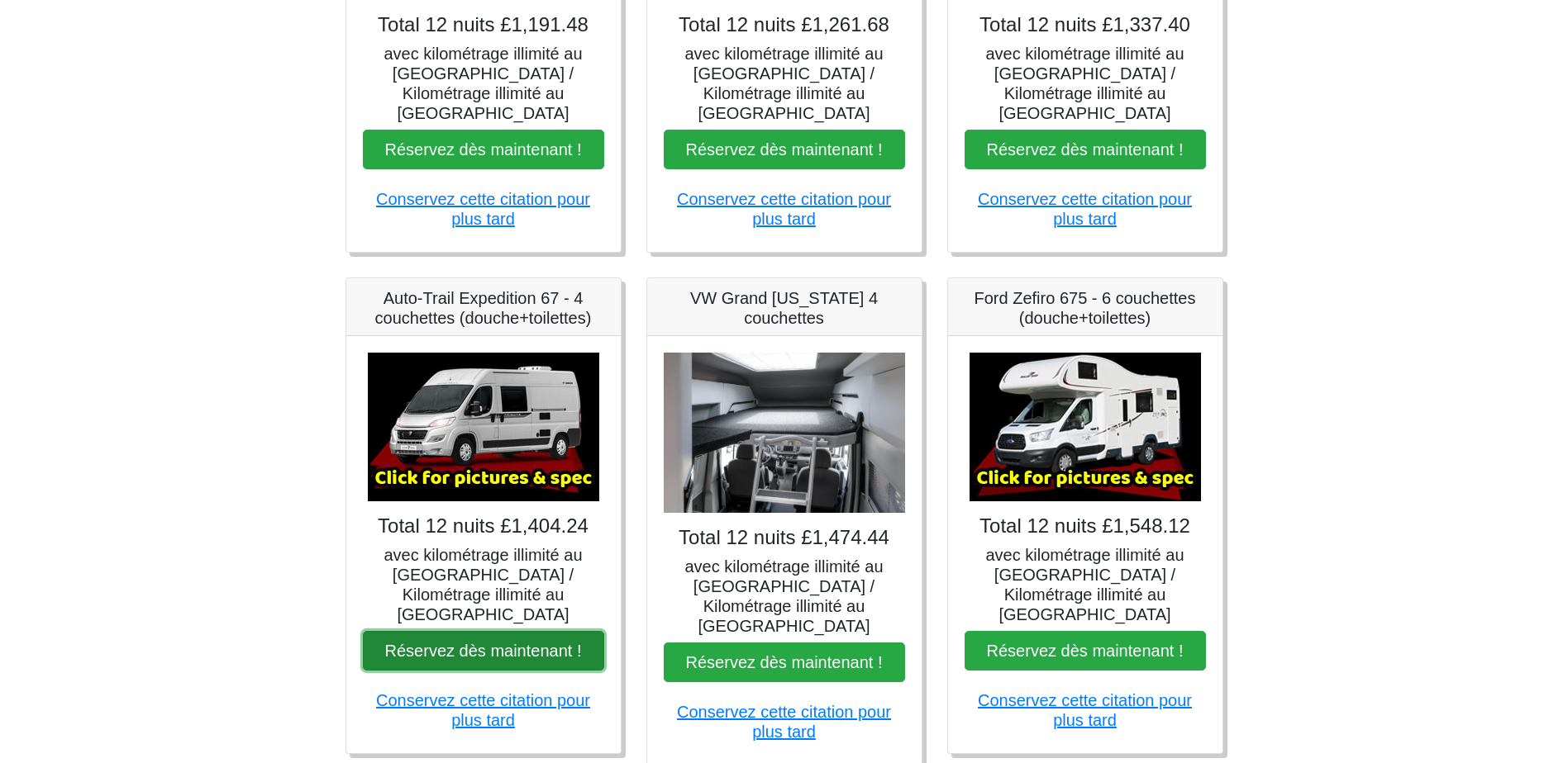
click at [413, 631] on button "Réservez dès maintenant !" at bounding box center [484, 650] width 241 height 39
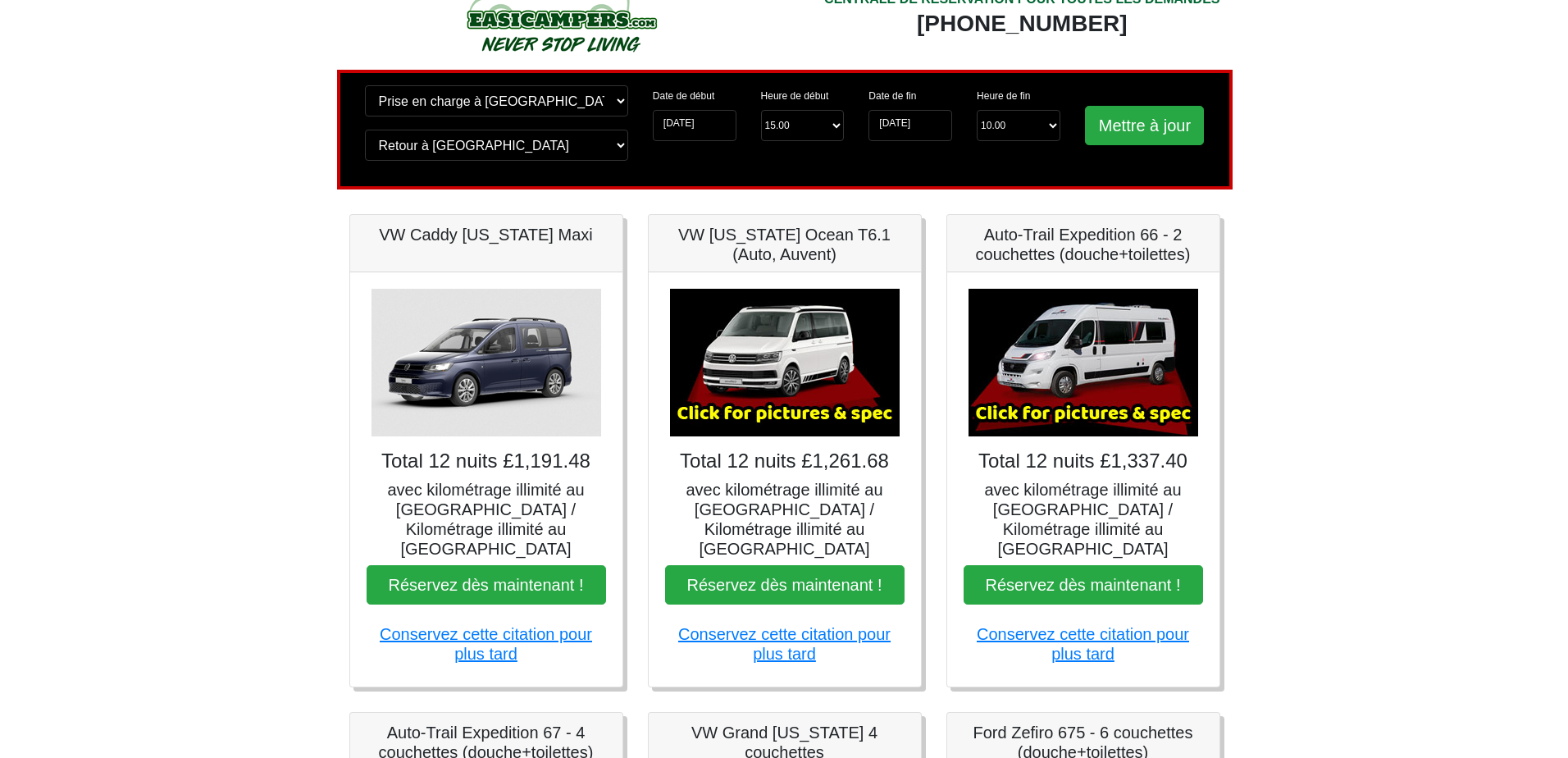
scroll to position [82, 0]
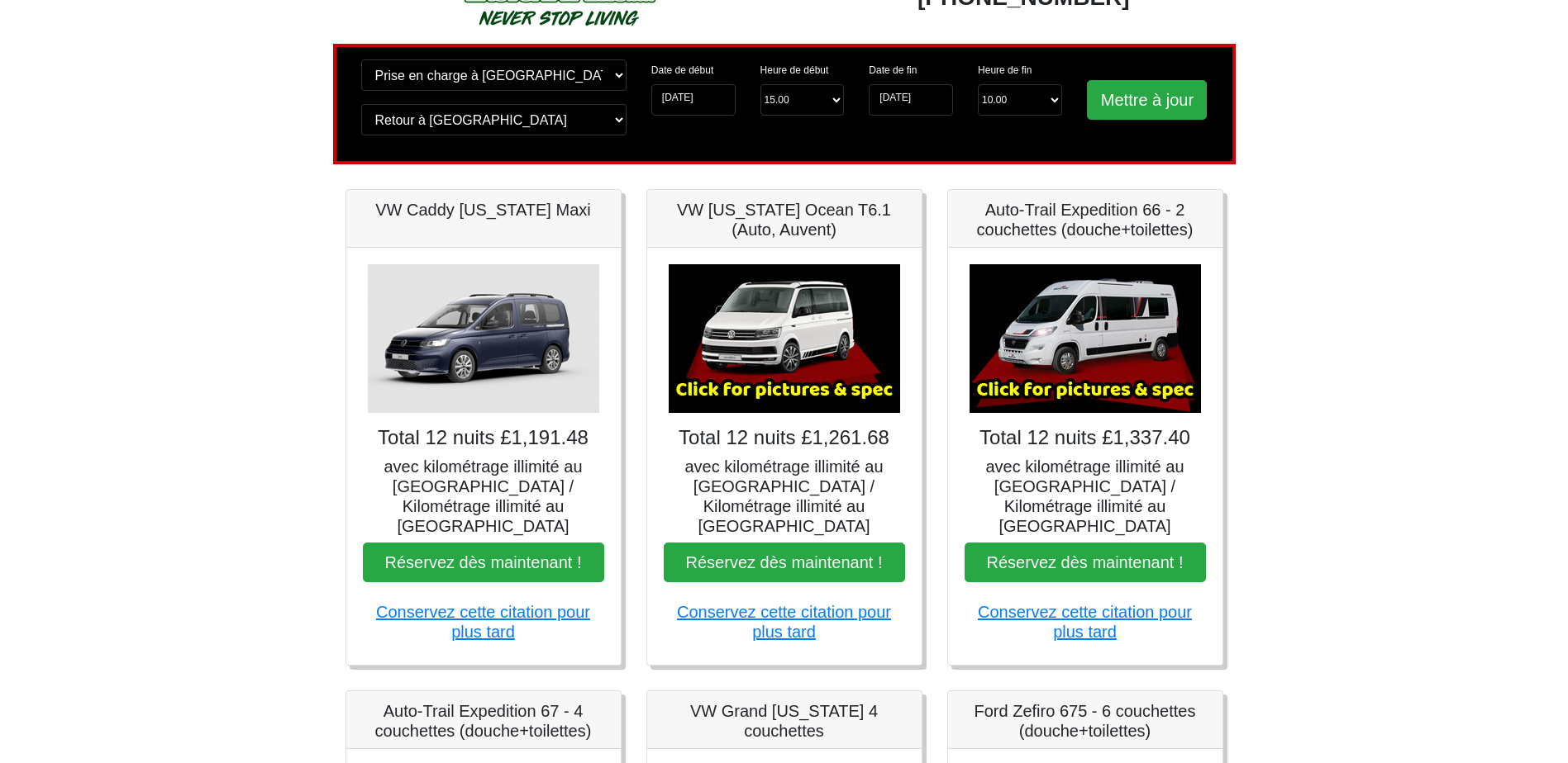
click at [1071, 390] on img at bounding box center [1085, 339] width 232 height 149
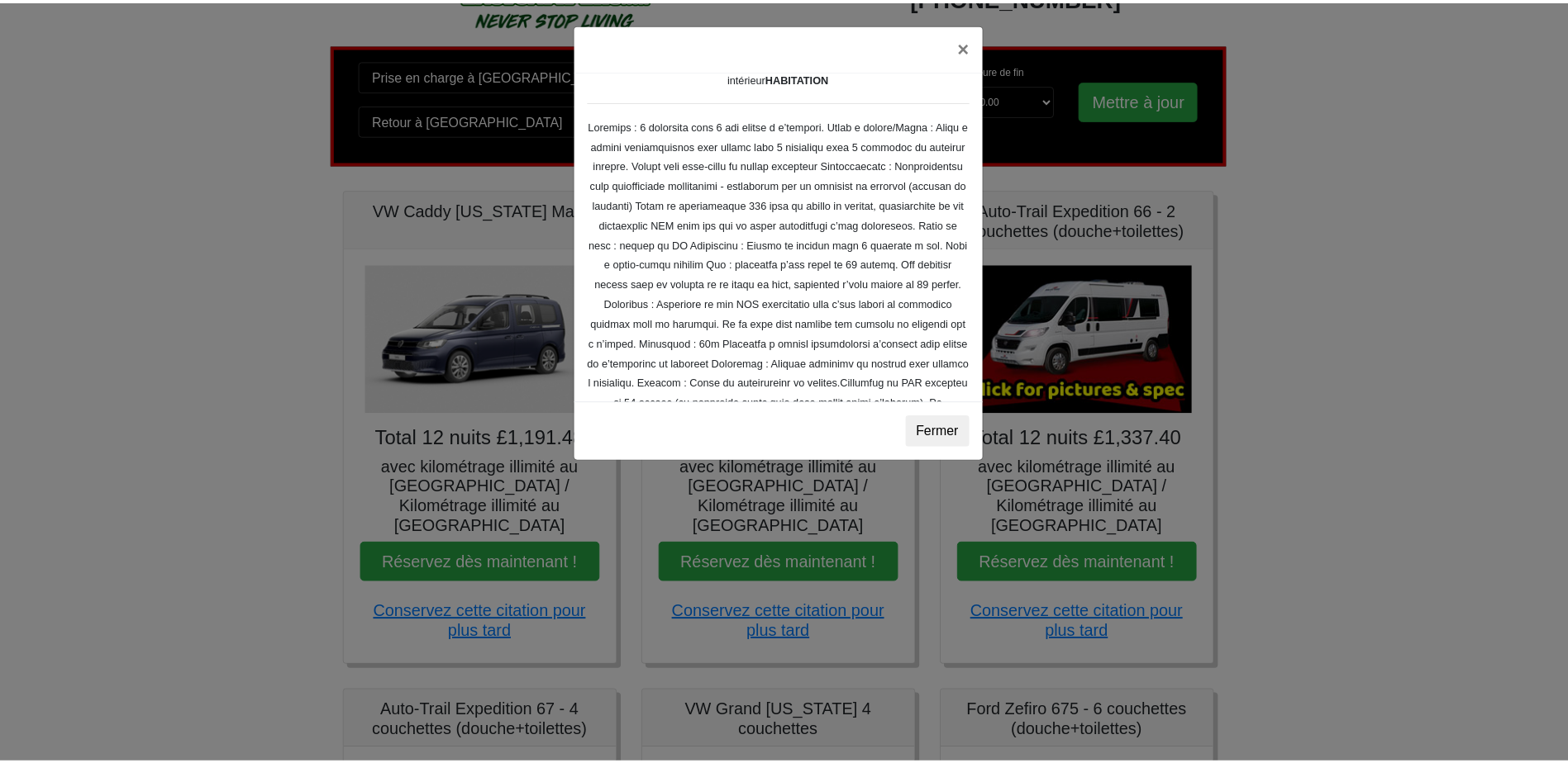
scroll to position [267, 0]
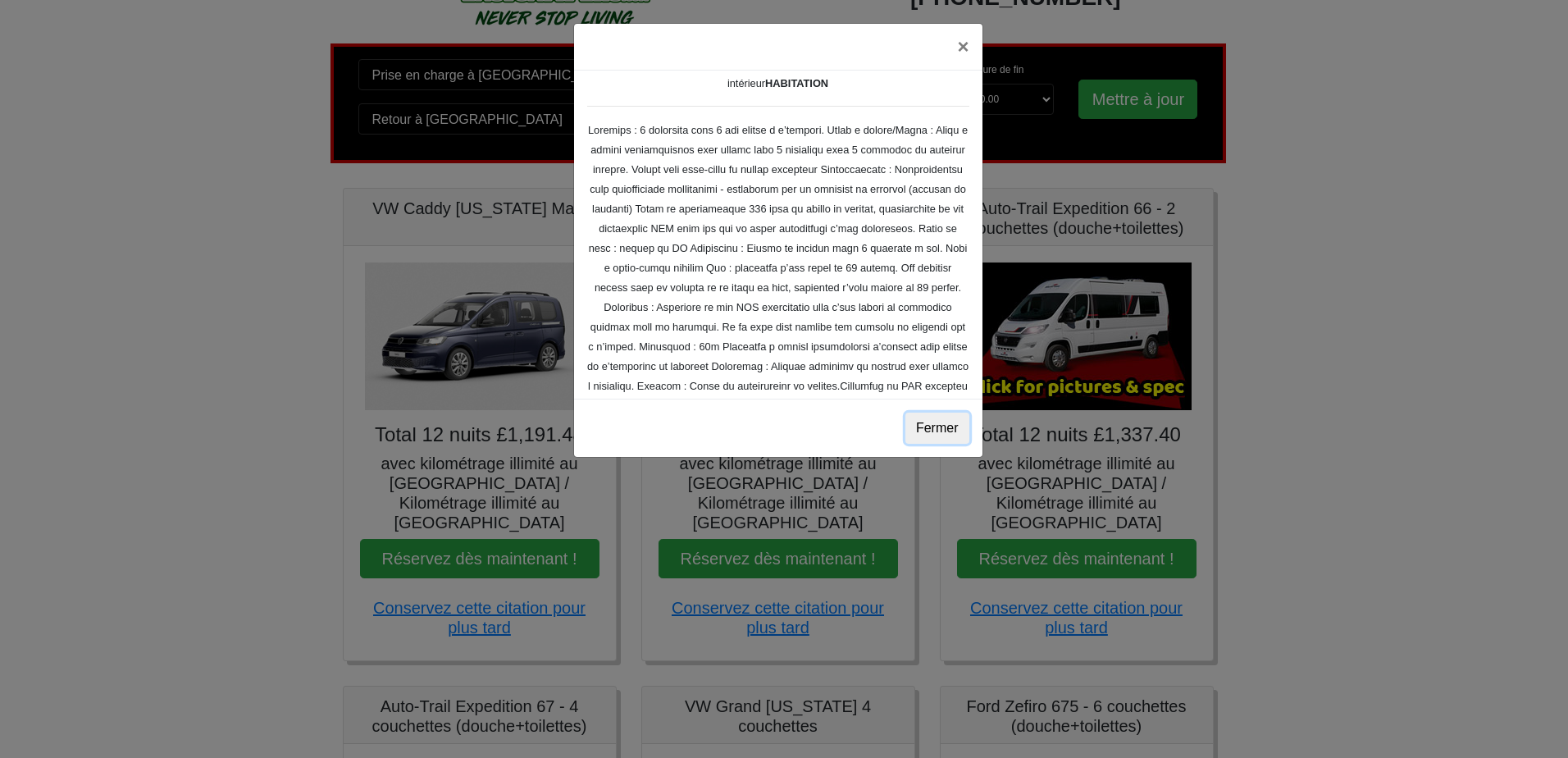
click at [952, 416] on button "Fermer" at bounding box center [938, 429] width 64 height 31
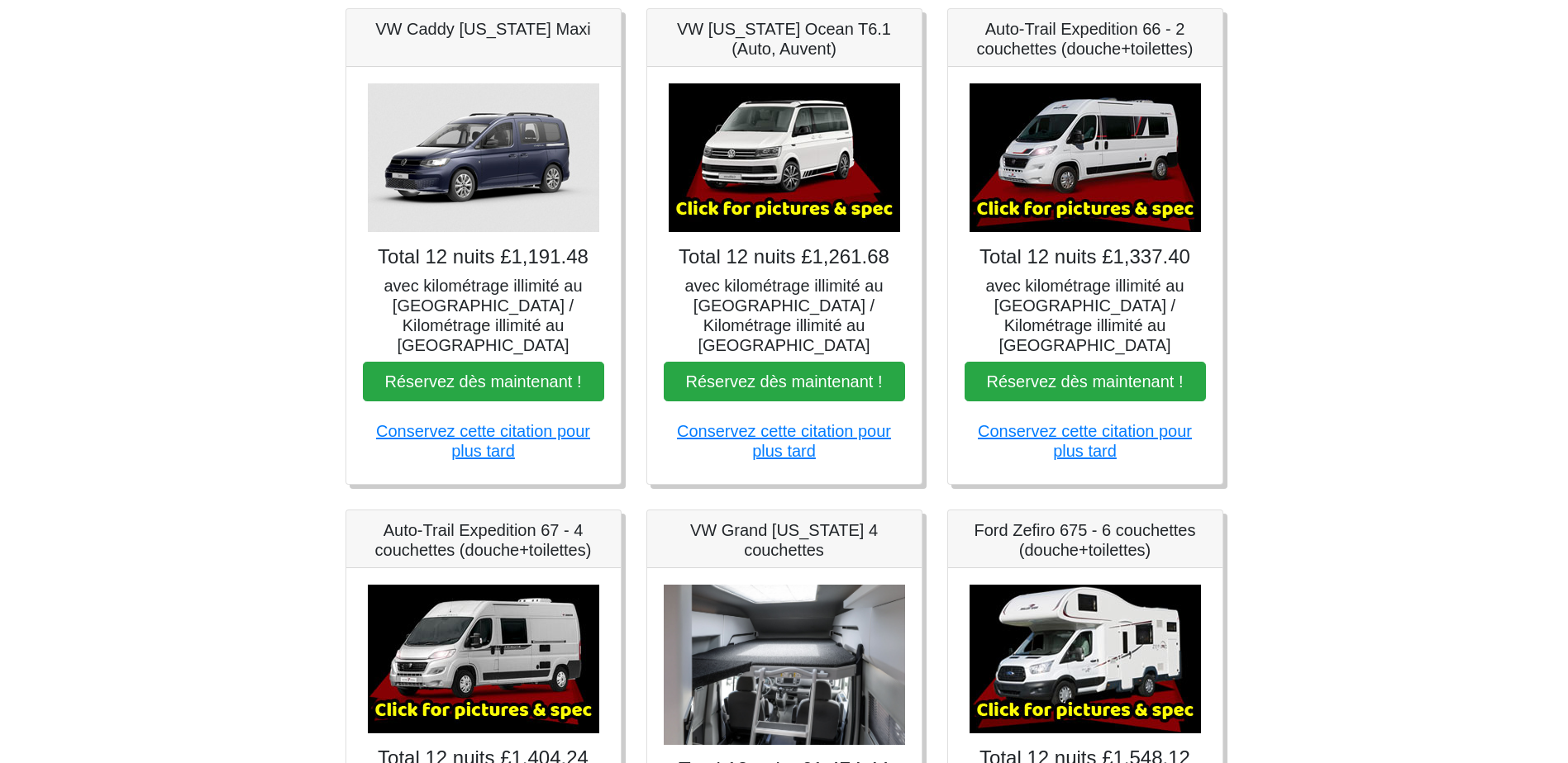
scroll to position [413, 0]
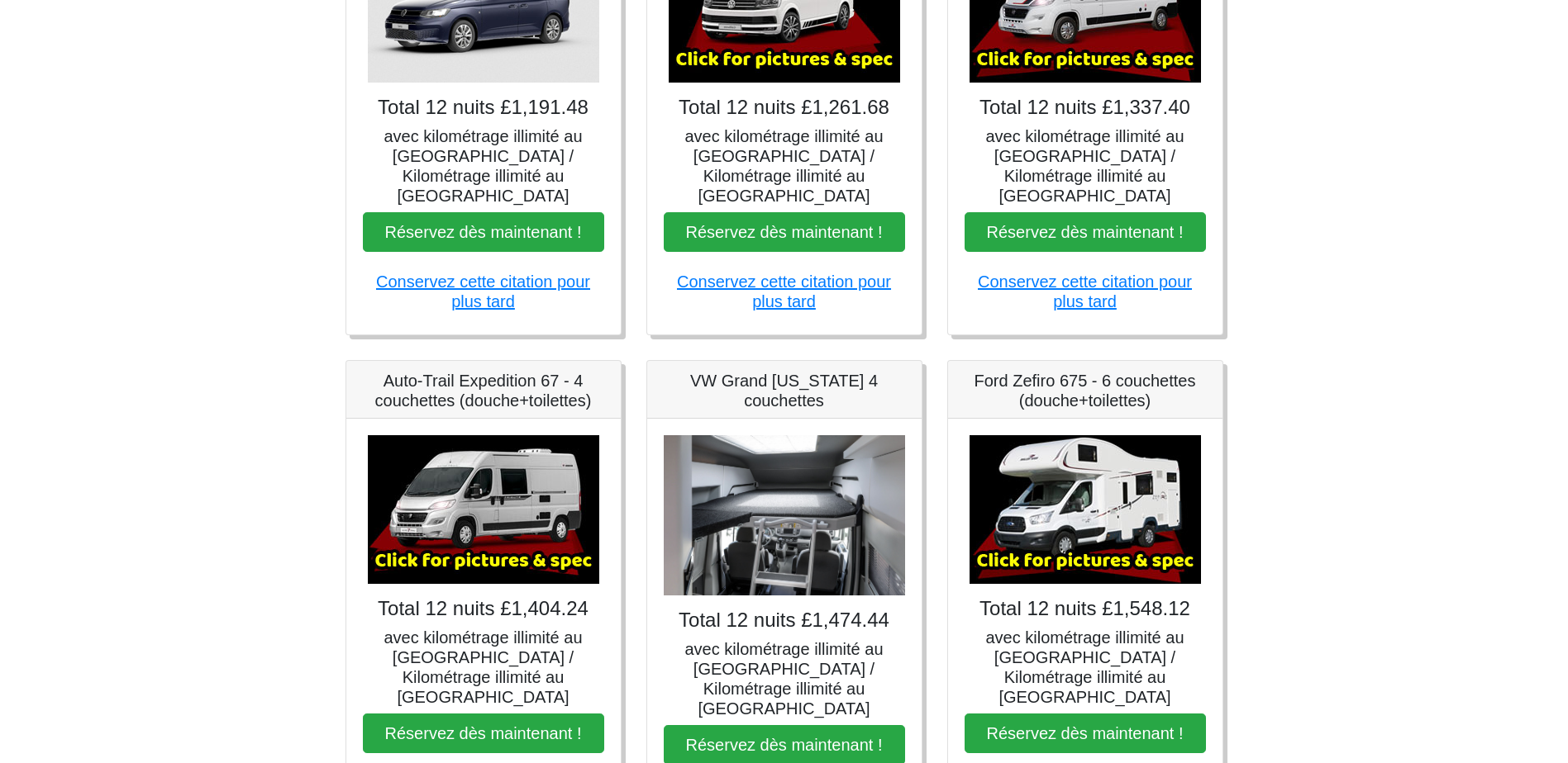
click at [410, 541] on img at bounding box center [484, 510] width 232 height 149
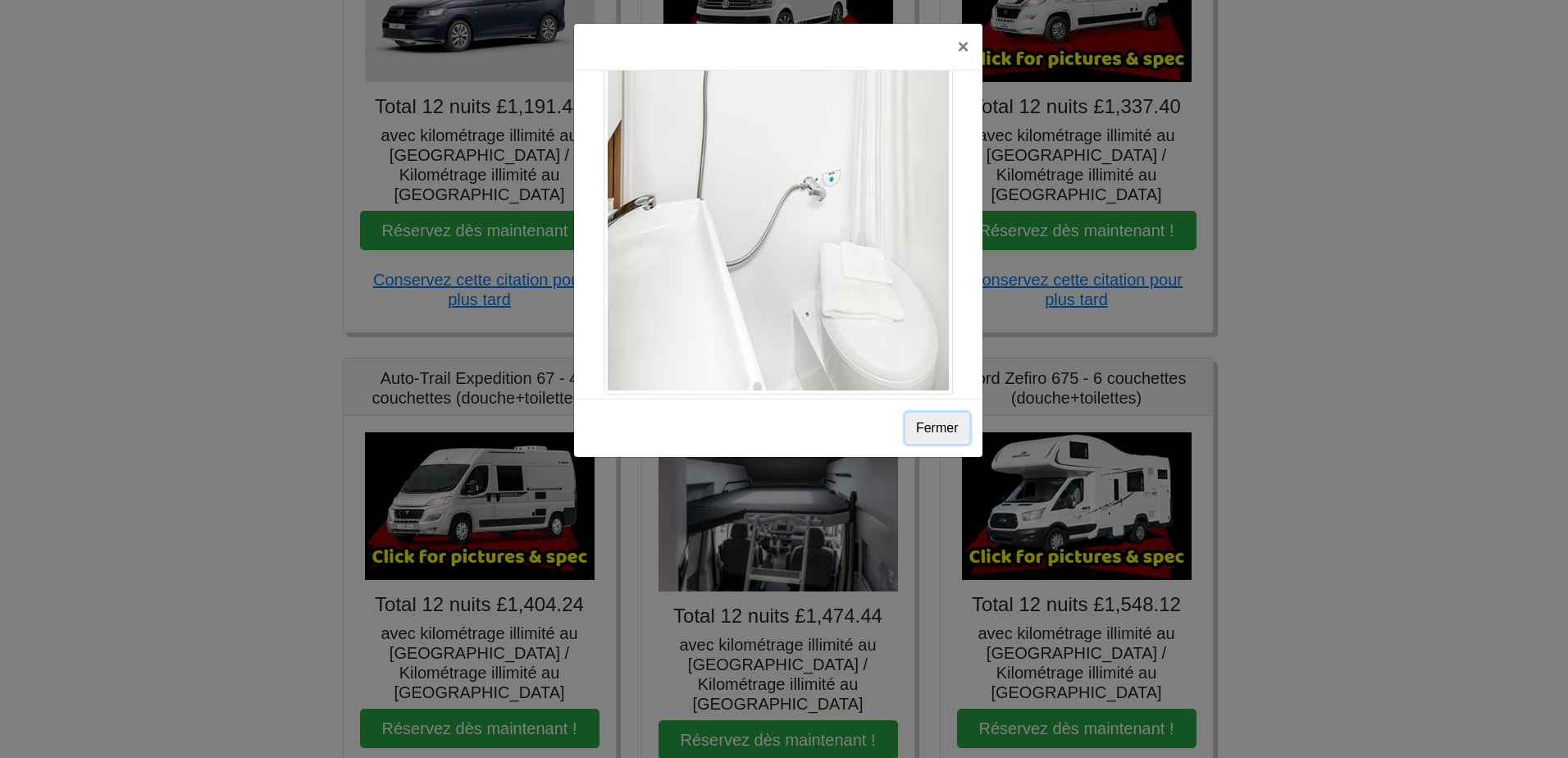
click at [956, 432] on button "Fermer" at bounding box center [938, 429] width 64 height 31
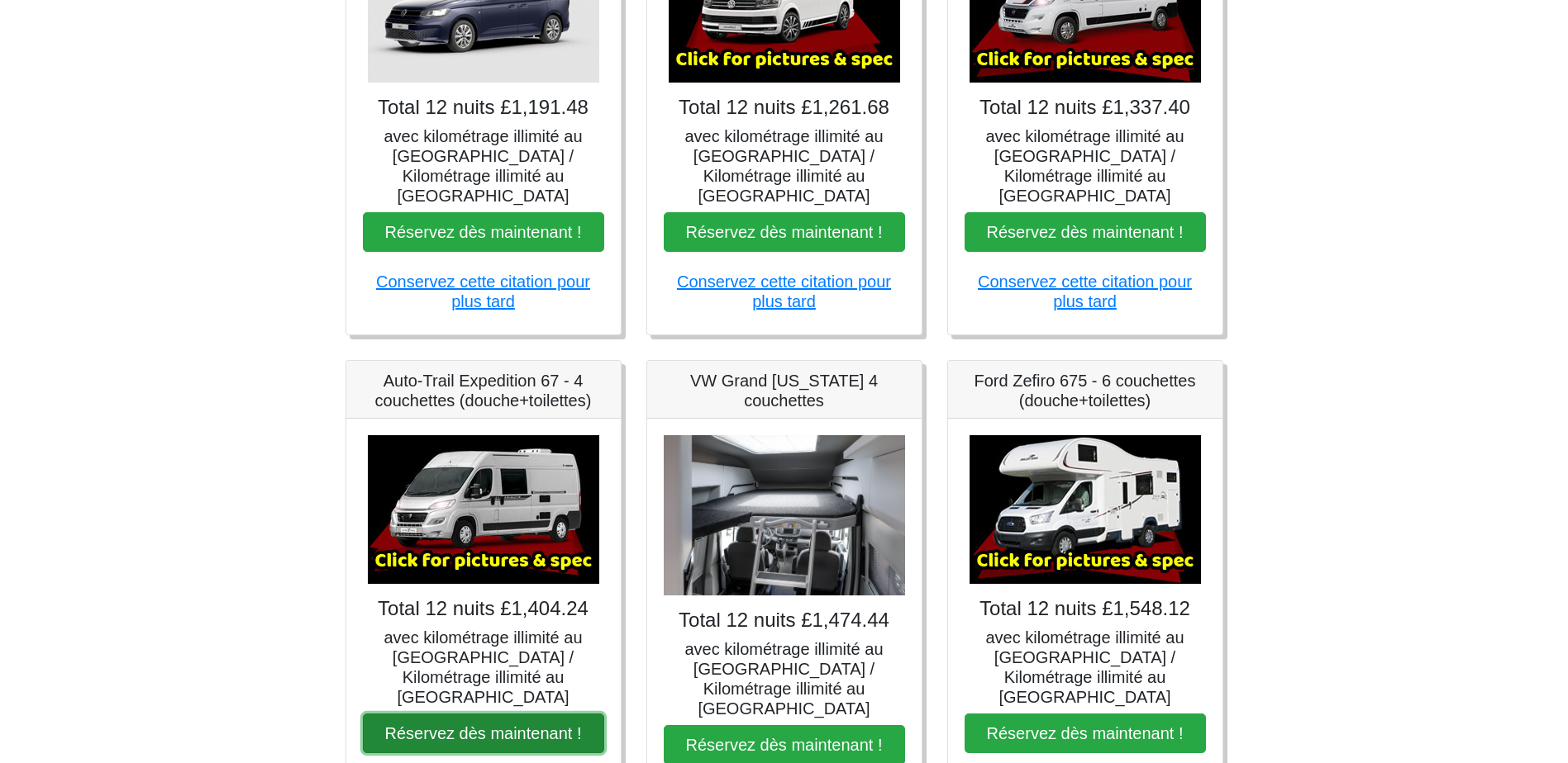
click at [464, 714] on button "Réservez dès maintenant !" at bounding box center [484, 734] width 241 height 39
